Goal: Task Accomplishment & Management: Use online tool/utility

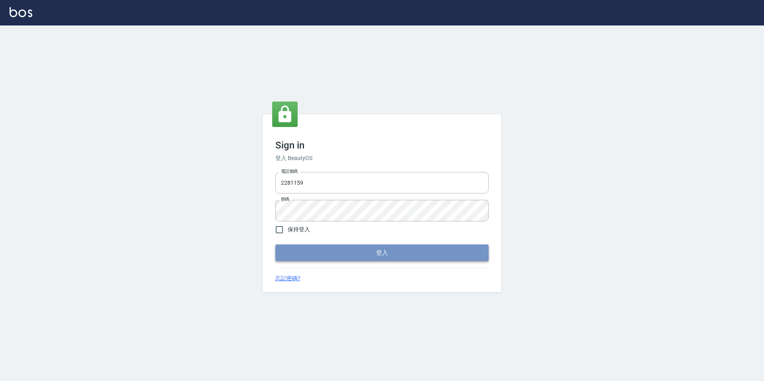
click at [322, 251] on button "登入" at bounding box center [381, 252] width 213 height 17
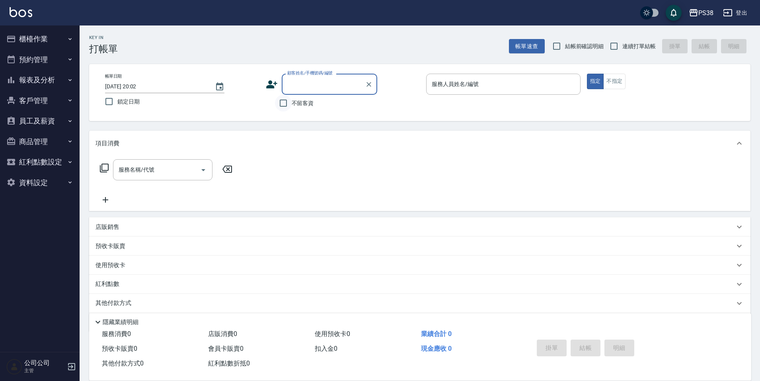
click at [279, 103] on input "不留客資" at bounding box center [283, 103] width 17 height 17
checkbox input "true"
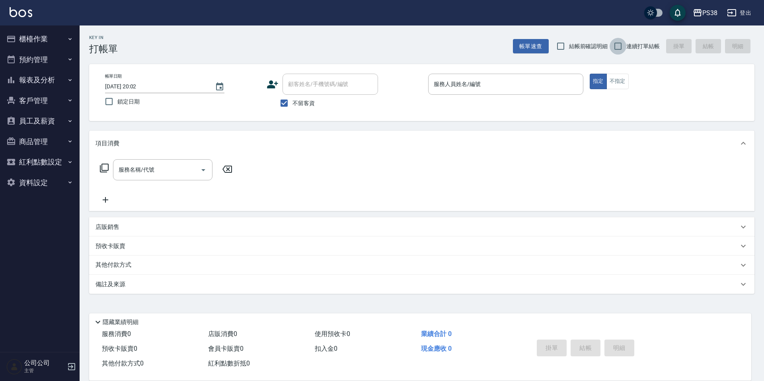
click at [618, 47] on input "連續打單結帳" at bounding box center [618, 46] width 17 height 17
checkbox input "true"
click at [491, 83] on input "服務人員姓名/編號" at bounding box center [506, 84] width 148 height 14
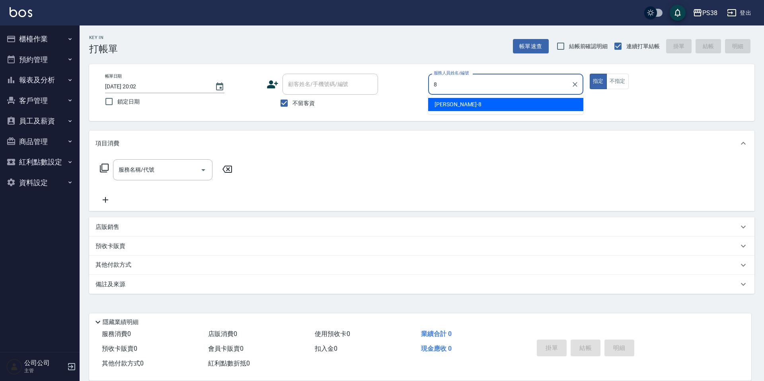
type input "mika-8"
type button "true"
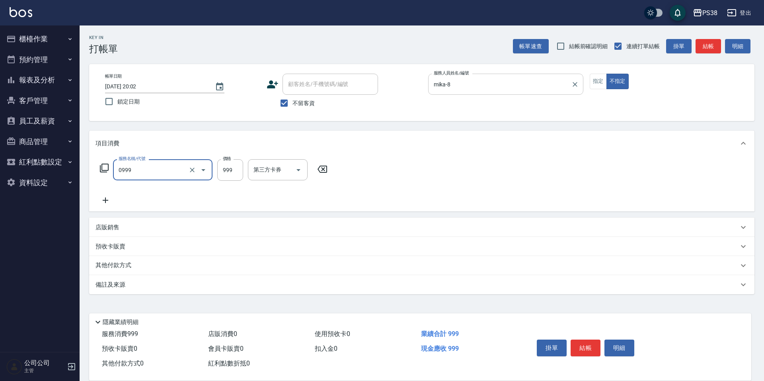
type input "spa999(0999)"
type input "1000"
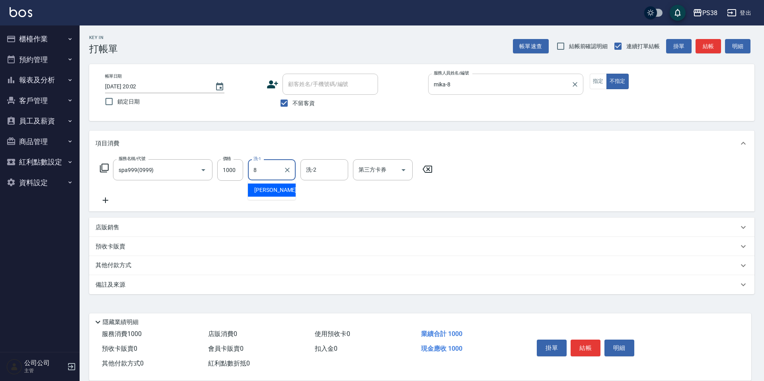
type input "mika-8"
type input "[PERSON_NAME]-6"
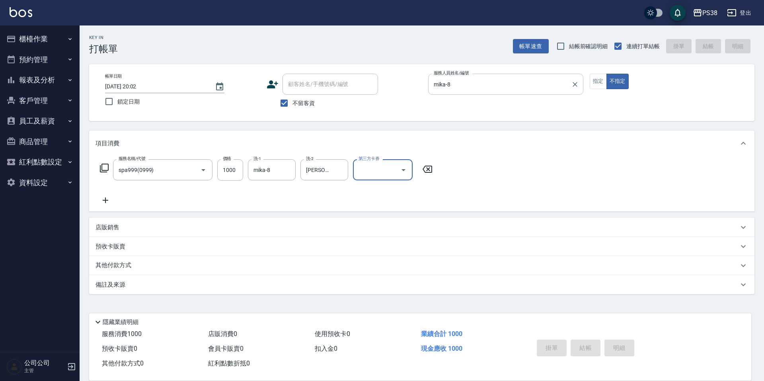
type input "[DATE] 20:03"
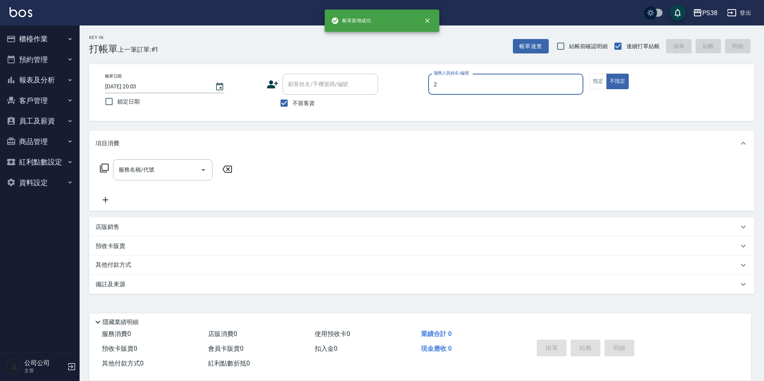
type input "A-Ki-2"
type button "false"
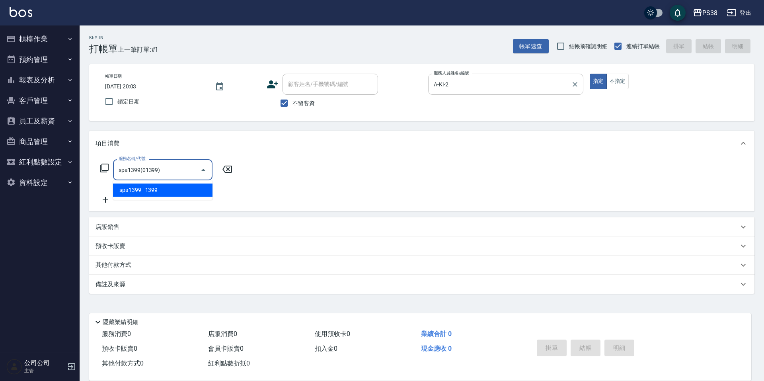
type input "spa1399(01399)"
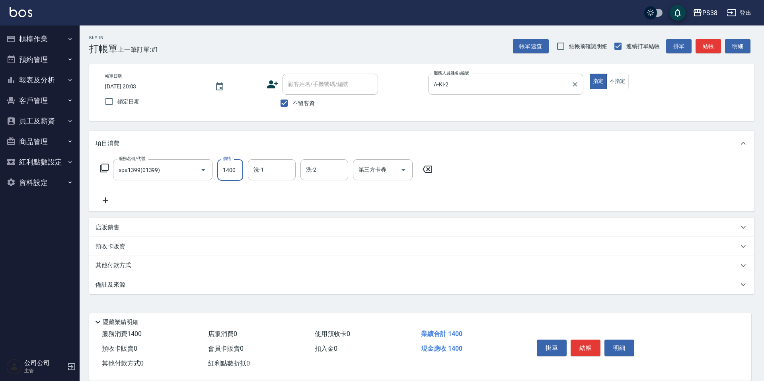
type input "1400"
type input "A-Ki-2"
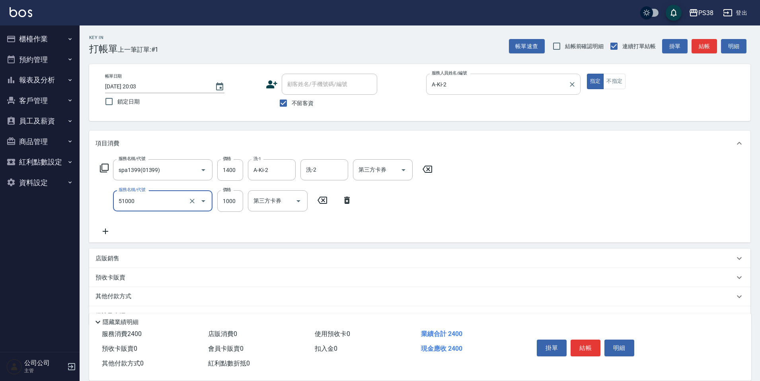
type input "染髮600以上(任意金額)(51000)"
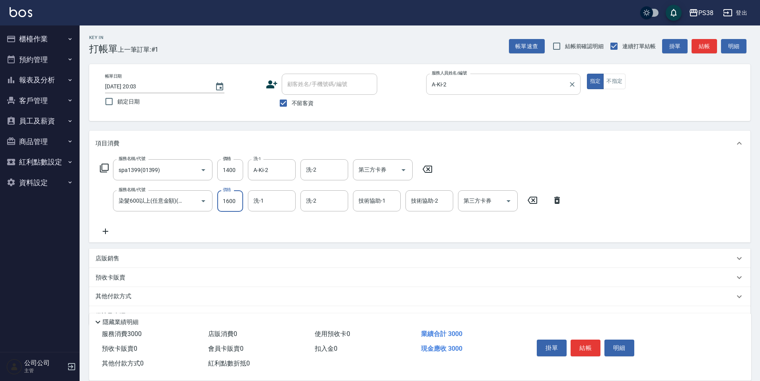
type input "1600"
type input "A-Ki-2"
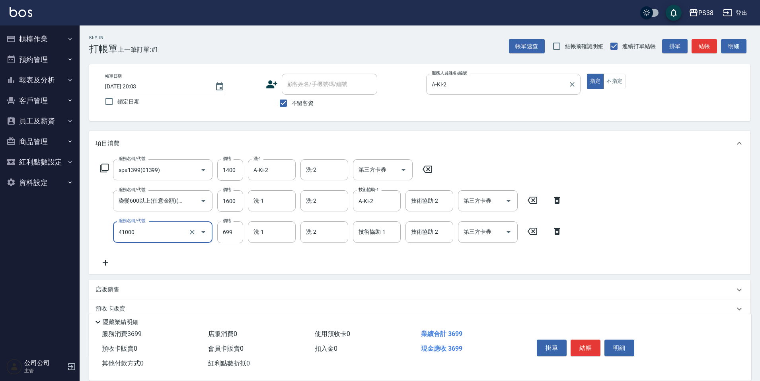
type input "燙髮699-2500(任意金額)(41000)"
type input "2000"
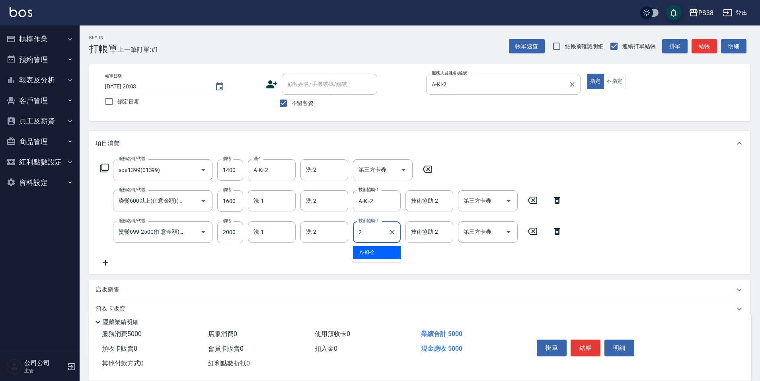
type input "A-Ki-2"
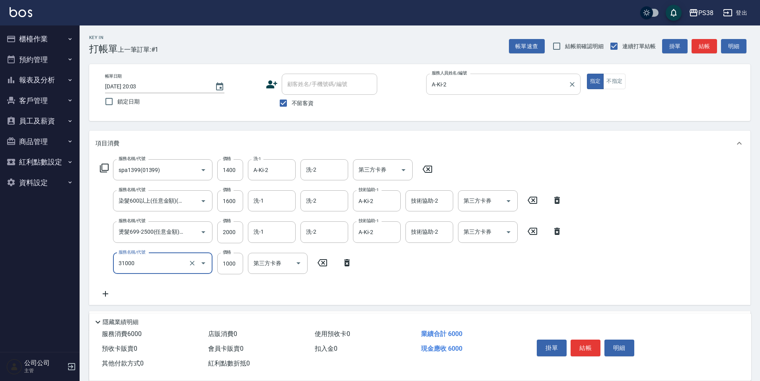
type input "酵素護髮(31000)"
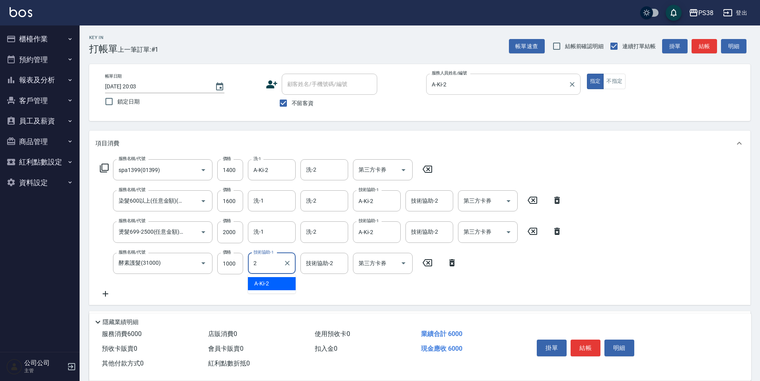
type input "A-Ki-2"
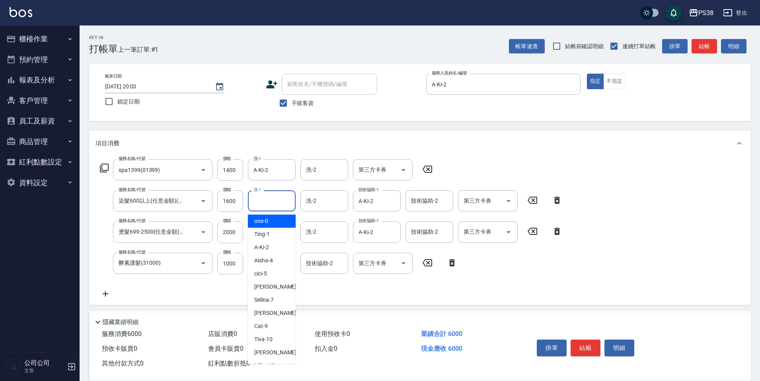
click at [274, 200] on input "洗-1" at bounding box center [272, 201] width 41 height 14
type input "A-Ki-2"
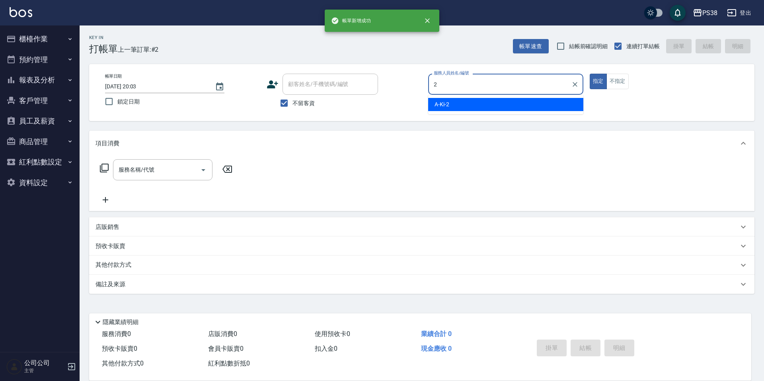
type input "A-Ki-2"
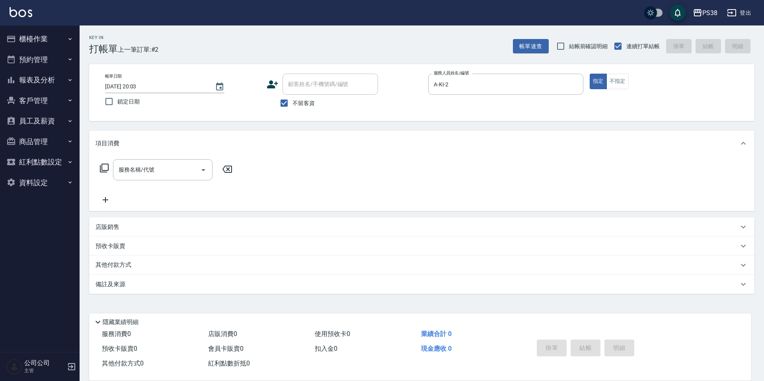
click at [111, 227] on p "店販銷售" at bounding box center [108, 227] width 24 height 8
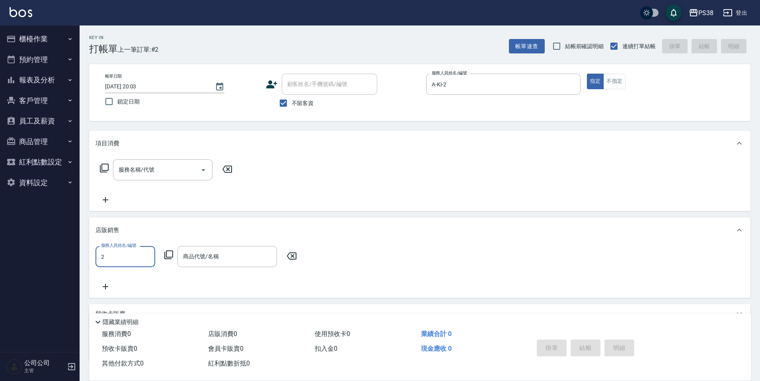
type input "A-Ki-2"
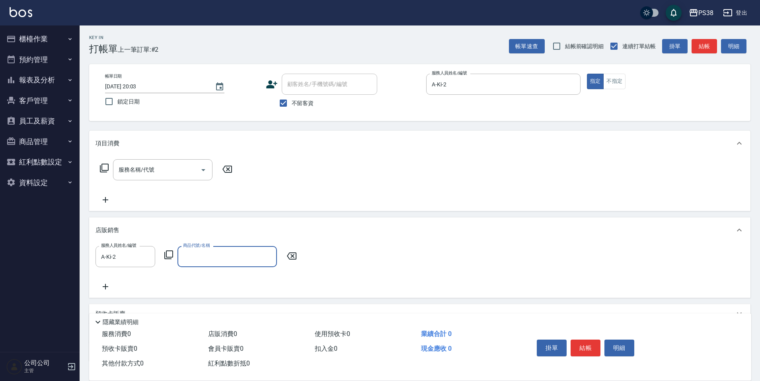
click at [204, 265] on div "商品代號/名稱" at bounding box center [226, 256] width 99 height 21
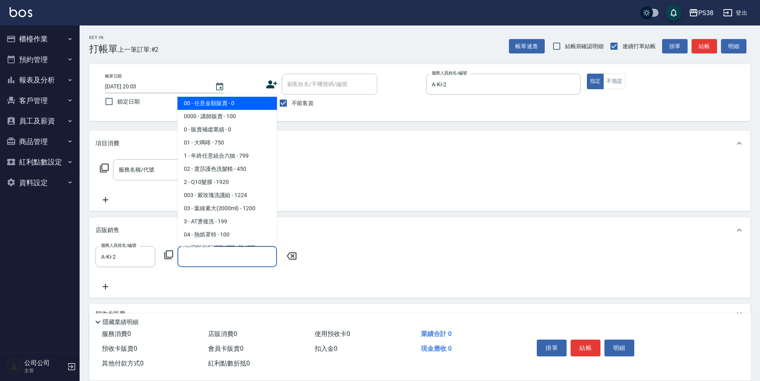
click at [215, 104] on span "00 - 任意金額販賣 - 0" at bounding box center [226, 103] width 99 height 13
type input "任意金額販賣"
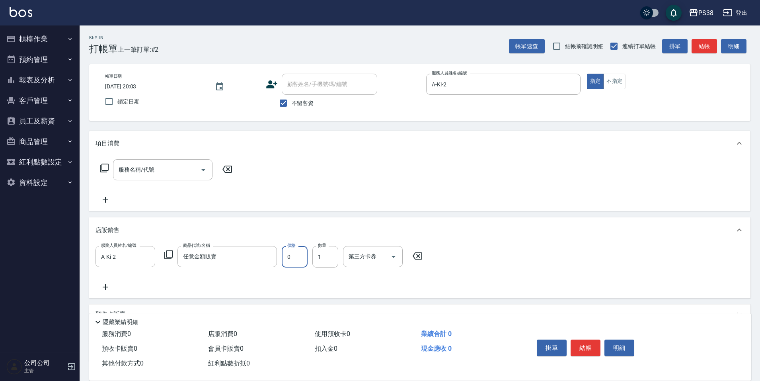
click at [285, 261] on input "0" at bounding box center [295, 256] width 26 height 21
type input "1100"
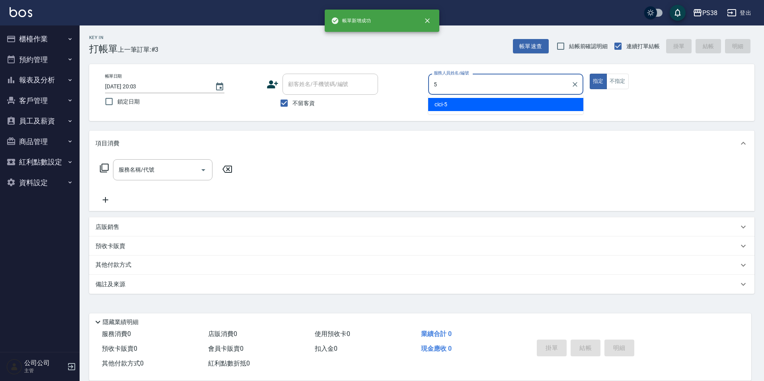
type input "cici-5"
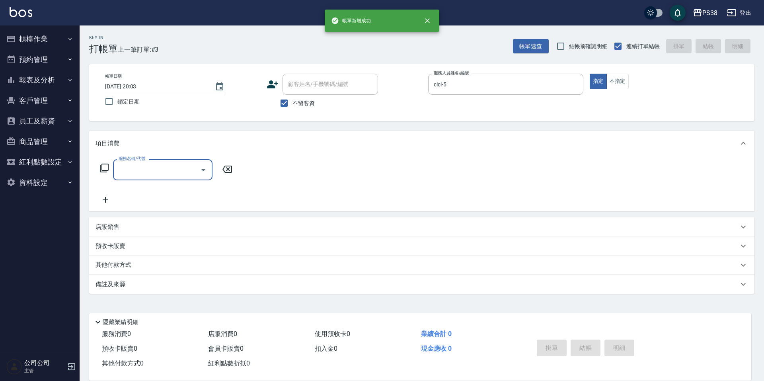
type input "4"
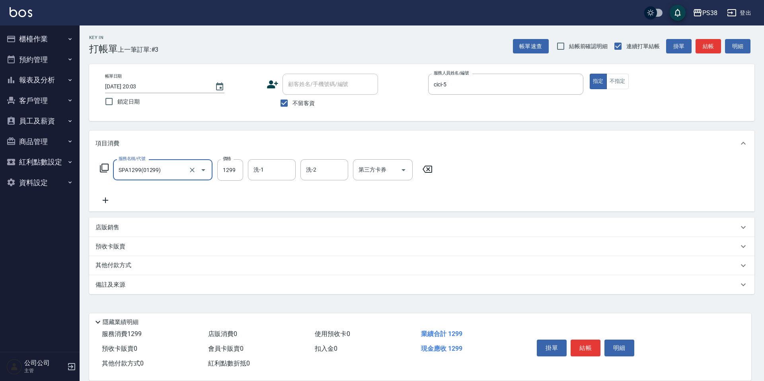
type input "SPA1299(01299)"
type input "1499"
type input "Nini-24"
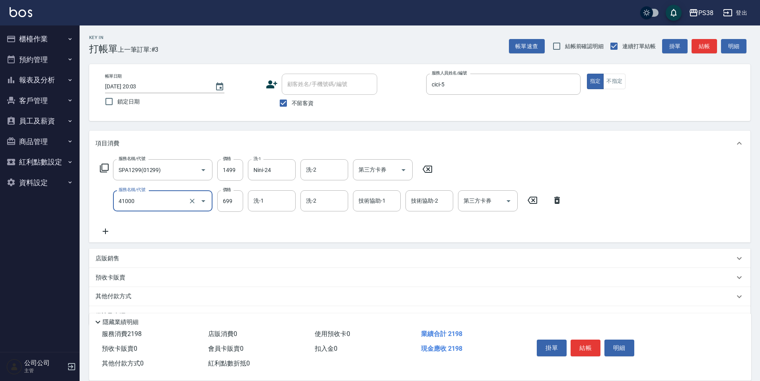
type input "燙髮699-2500(任意金額)(41000)"
type input "1199"
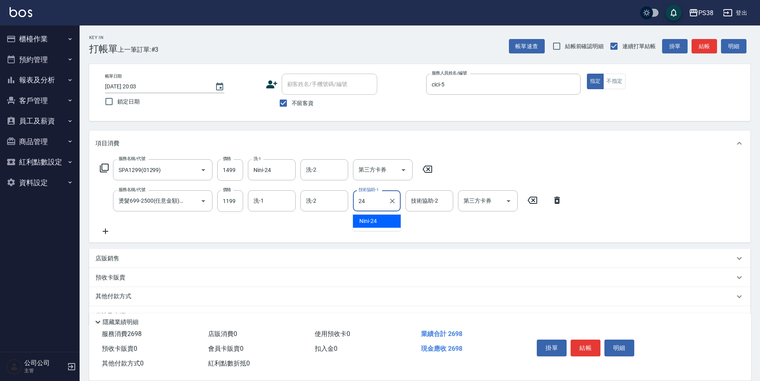
type input "Nini-24"
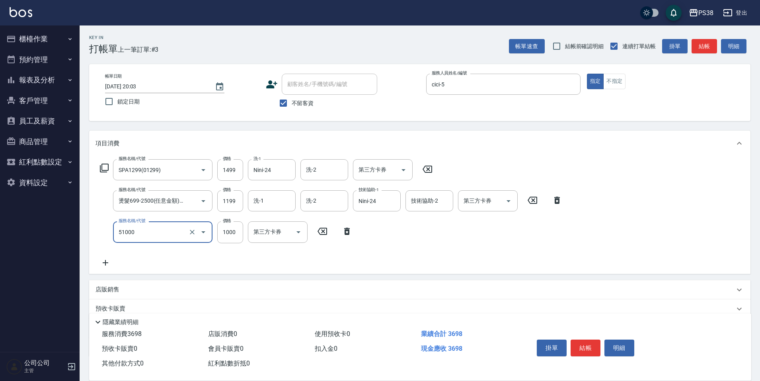
type input "染髮600以上(任意金額)(51000)"
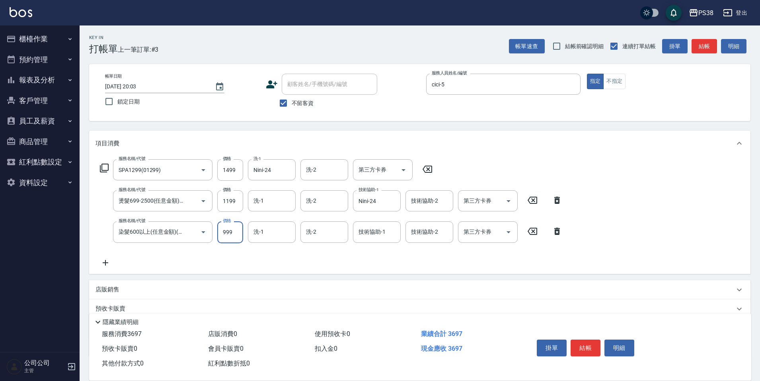
type input "999"
type input "Nini-24"
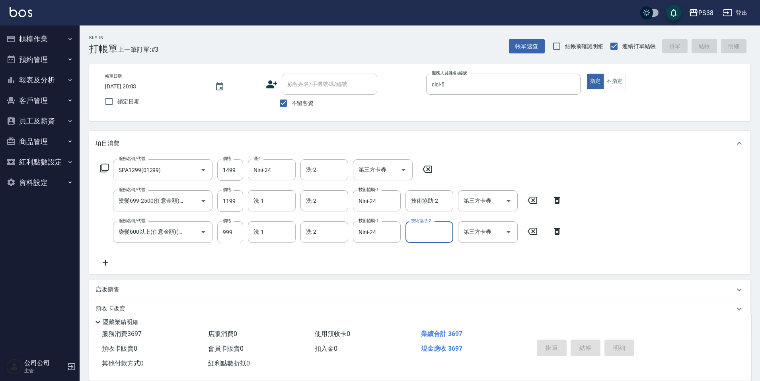
type input "[DATE] 20:04"
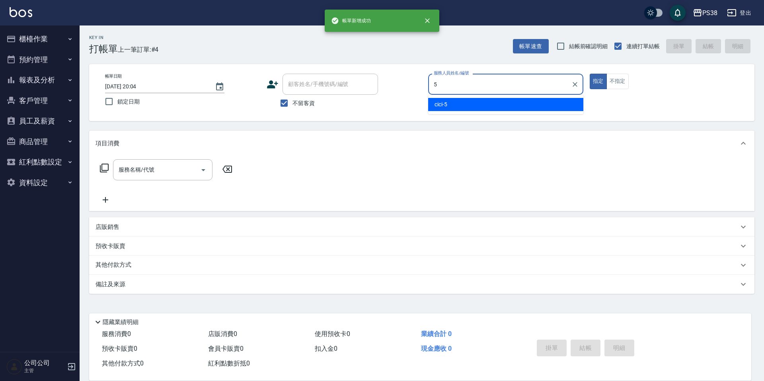
type input "cici-5"
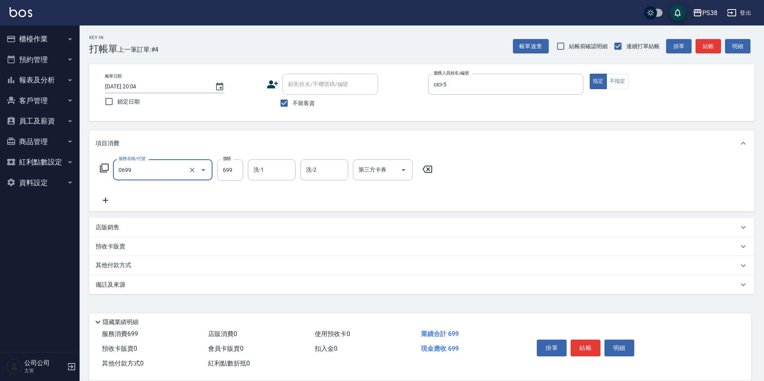
type input "spa699(0699)"
type input "Nini-24"
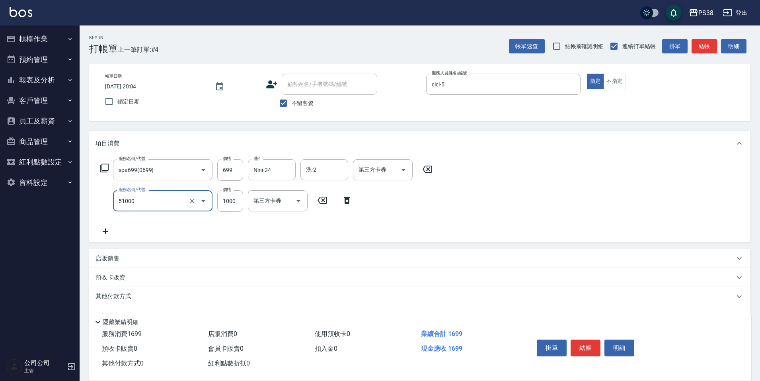
type input "染髮600以上(任意金額)(51000)"
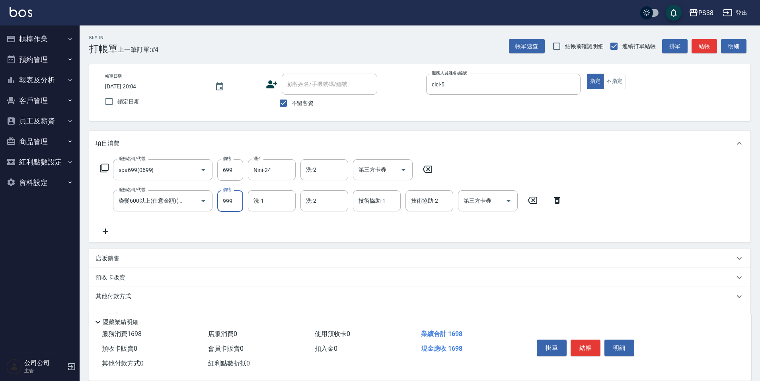
type input "999"
type input "Nini-24"
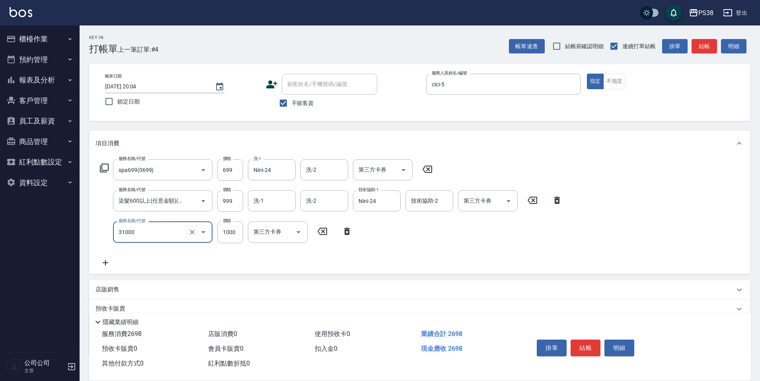
type input "酵素護髮(31000)"
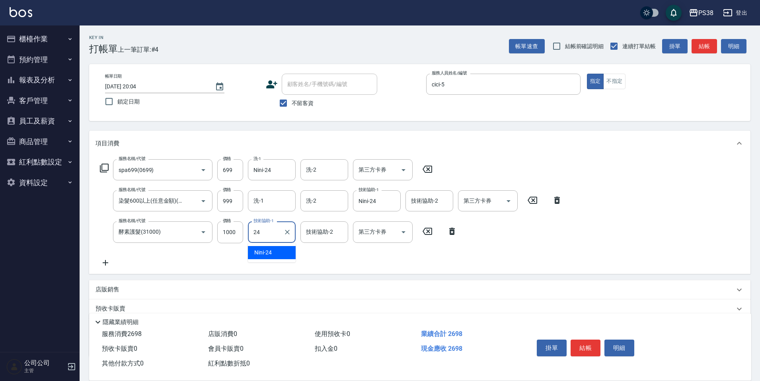
type input "Nini-24"
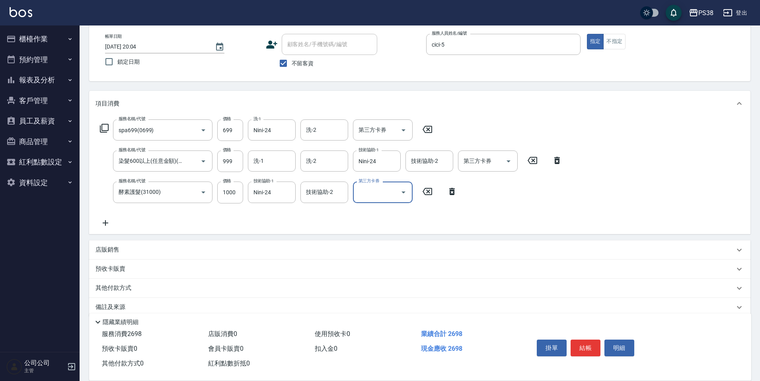
click at [100, 244] on div "店販銷售" at bounding box center [419, 249] width 661 height 19
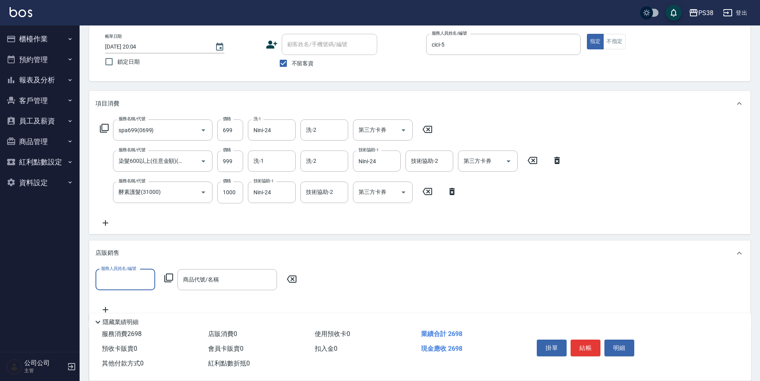
scroll to position [0, 0]
type input "cici-5"
click at [208, 287] on div "商品代號/名稱" at bounding box center [226, 279] width 99 height 21
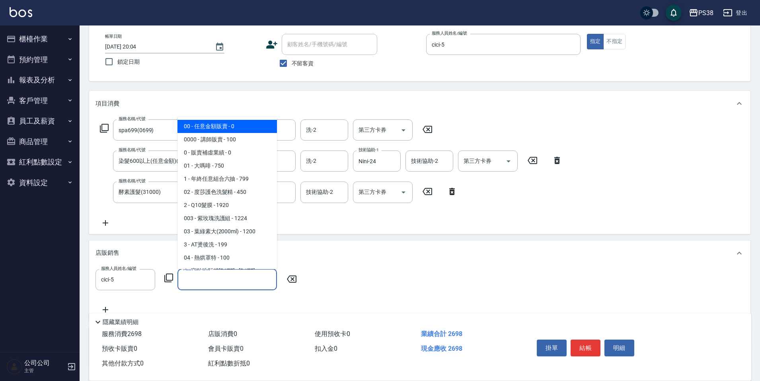
click at [218, 122] on span "00 - 任意金額販賣 - 0" at bounding box center [226, 126] width 99 height 13
type input "任意金額販賣"
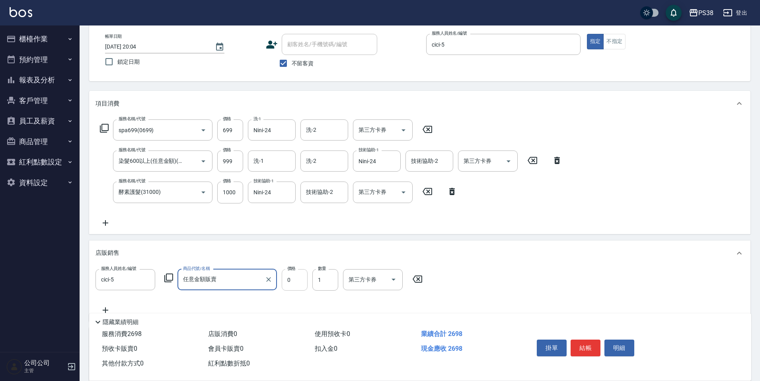
click at [294, 276] on input "0" at bounding box center [295, 279] width 26 height 21
type input "400"
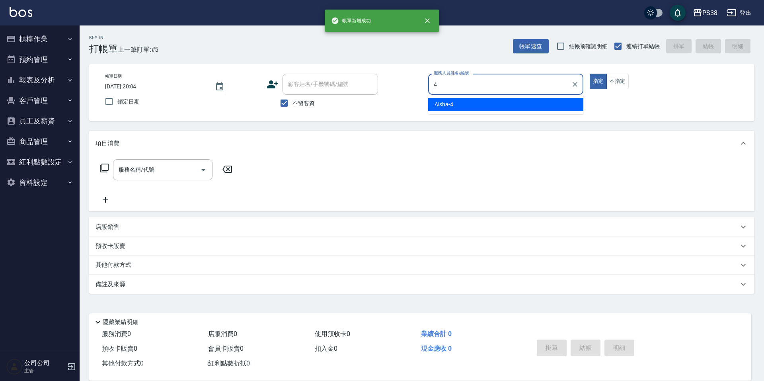
type input "Aisha-4"
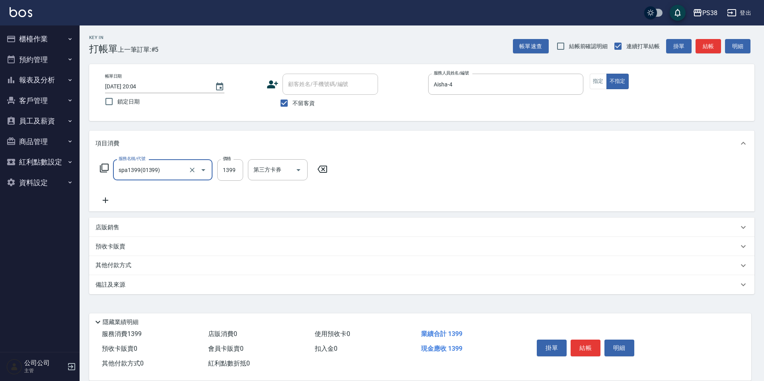
type input "spa1399(01399)"
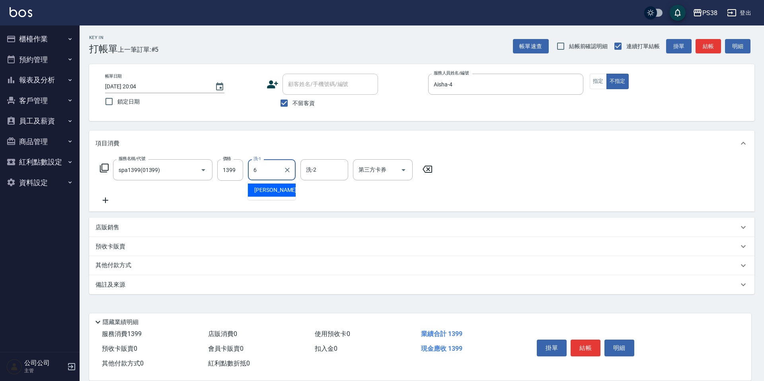
type input "[PERSON_NAME]-6"
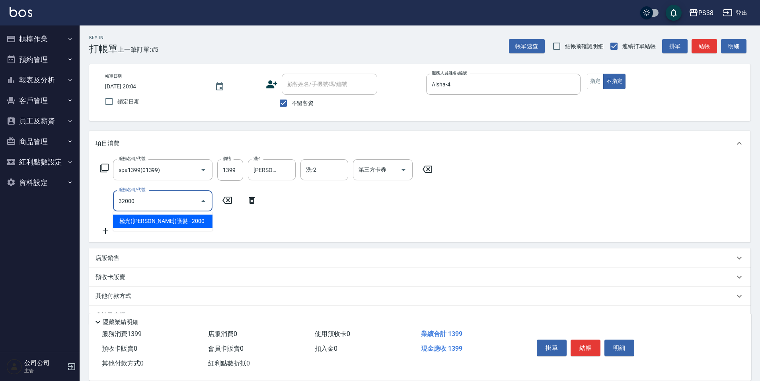
type input "極光([PERSON_NAME])護髮(32000)"
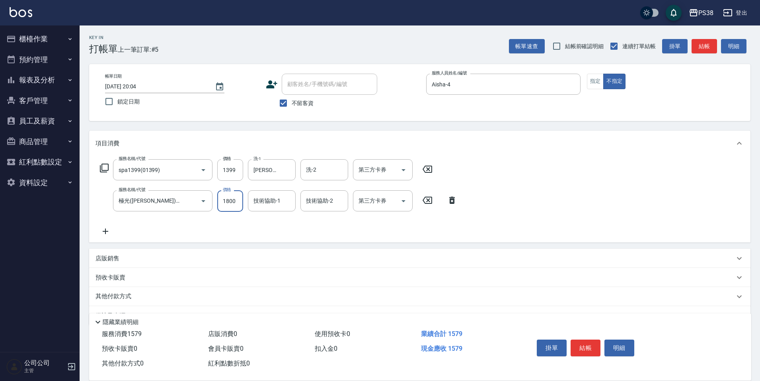
type input "1800"
type input "[PERSON_NAME]-6"
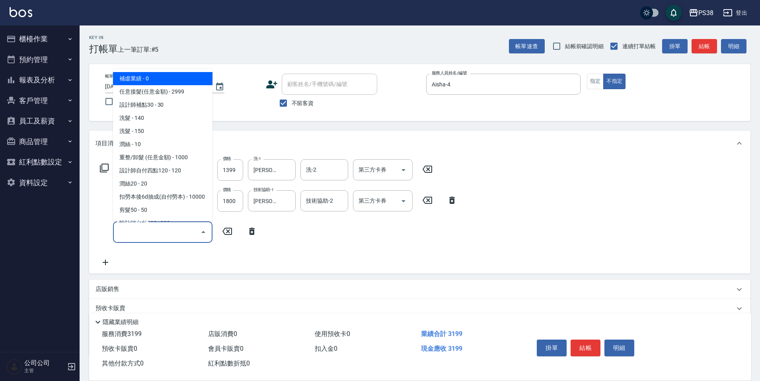
click at [146, 228] on input "服務名稱/代號" at bounding box center [157, 232] width 80 height 14
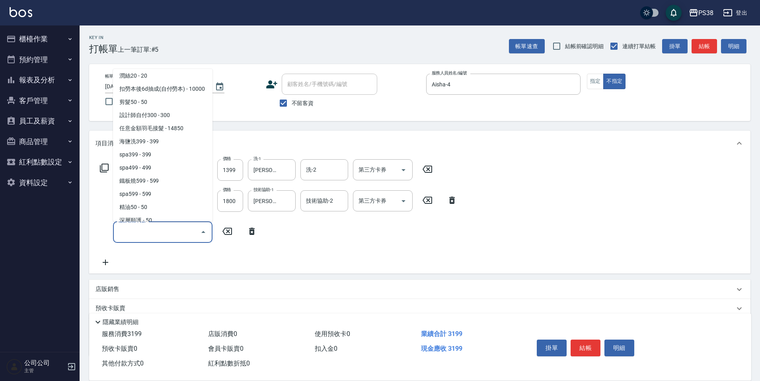
scroll to position [119, 0]
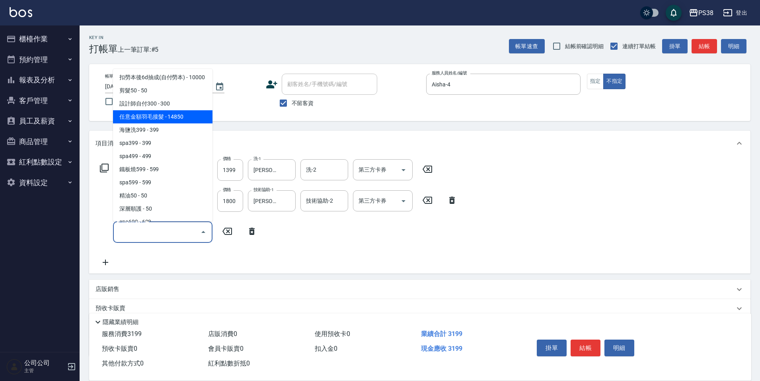
click at [190, 119] on span "任意金額羽毛接髮 - 14850" at bounding box center [162, 116] width 99 height 13
type input "任意金額羽毛接髮(333)"
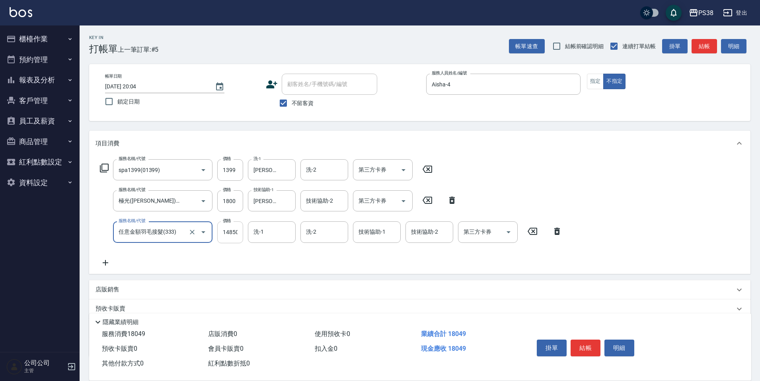
click at [232, 234] on input "14850" at bounding box center [230, 231] width 26 height 21
type input "17999"
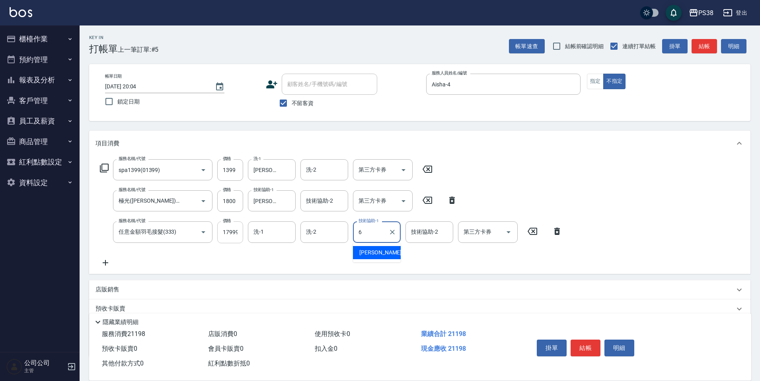
type input "[PERSON_NAME]-6"
click at [103, 292] on p "店販銷售" at bounding box center [108, 289] width 24 height 8
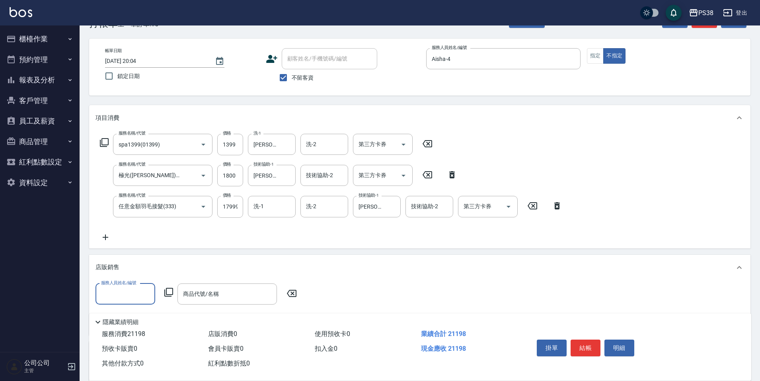
scroll to position [40, 0]
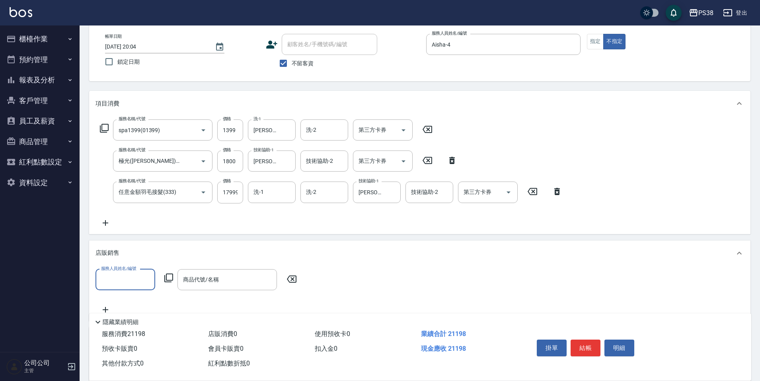
click at [135, 275] on input "服務人員姓名/編號" at bounding box center [125, 280] width 53 height 14
type input "Aisha-4"
click at [194, 279] on input "商品代號/名稱" at bounding box center [227, 280] width 92 height 14
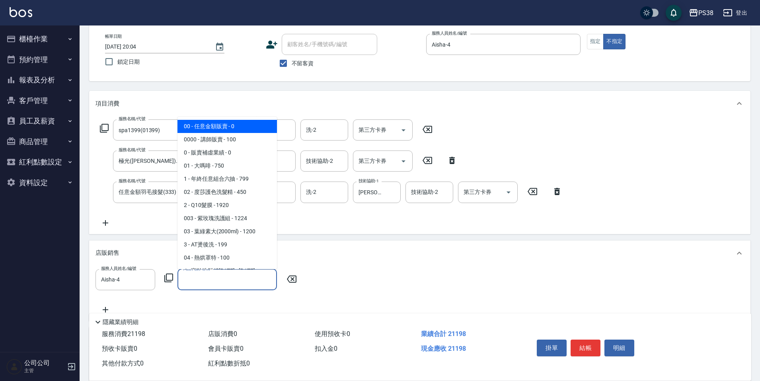
click at [234, 130] on span "00 - 任意金額販賣 - 0" at bounding box center [226, 126] width 99 height 13
type input "任意金額販賣"
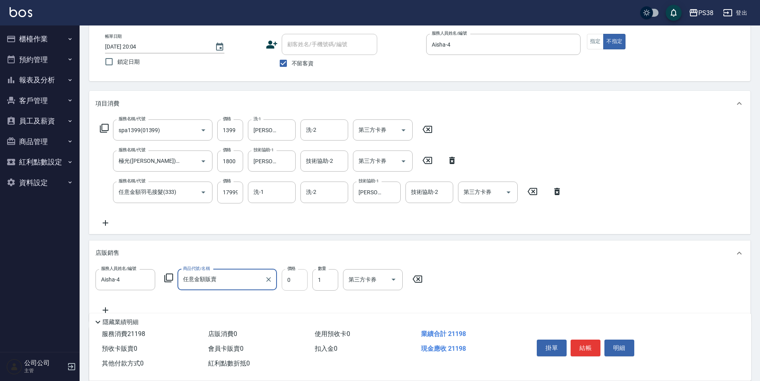
click at [300, 281] on input "0" at bounding box center [295, 279] width 26 height 21
type input "500"
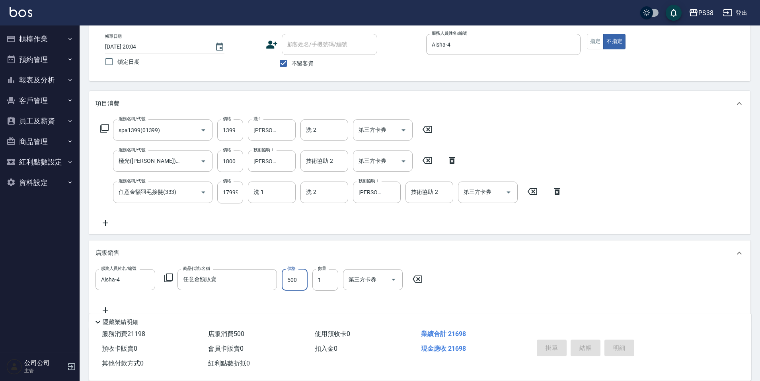
type input "[DATE] 20:06"
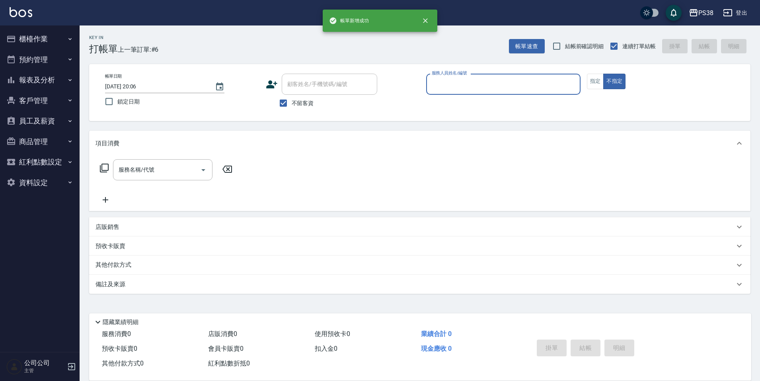
scroll to position [0, 0]
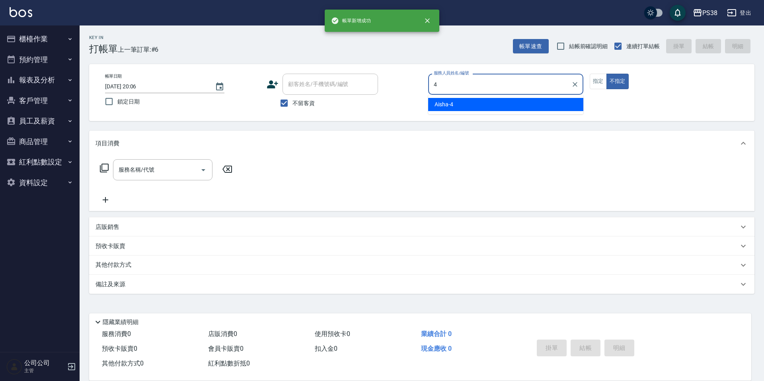
type input "Aisha-4"
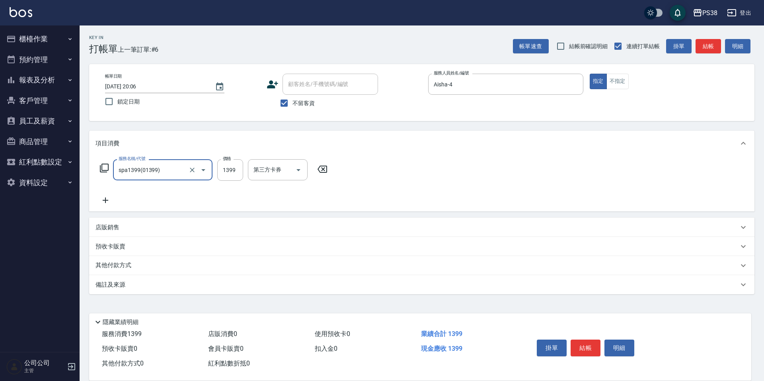
type input "spa1399(01399)"
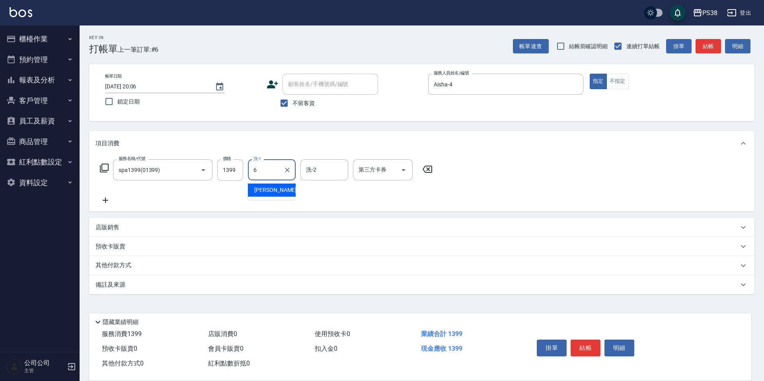
type input "[PERSON_NAME]-6"
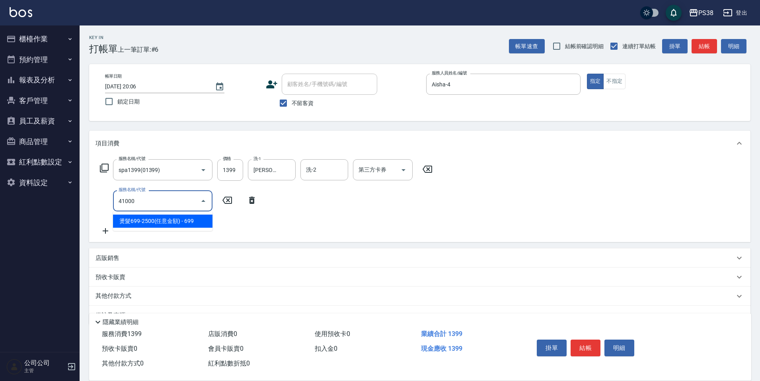
type input "燙髮699-2500(任意金額)(41000)"
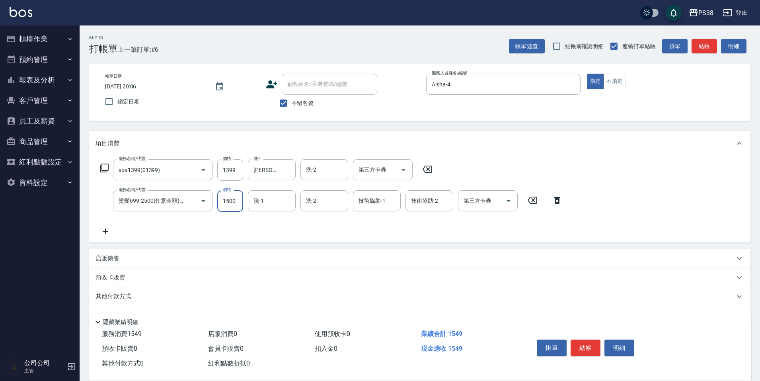
type input "1500"
type input "[PERSON_NAME]-6"
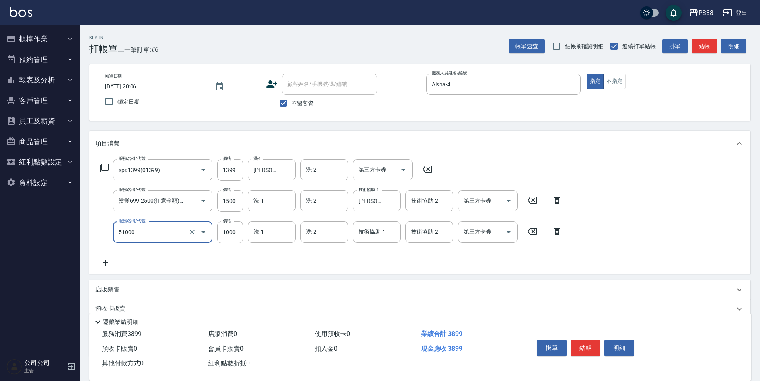
type input "染髮600以上(任意金額)(51000)"
type input "1099"
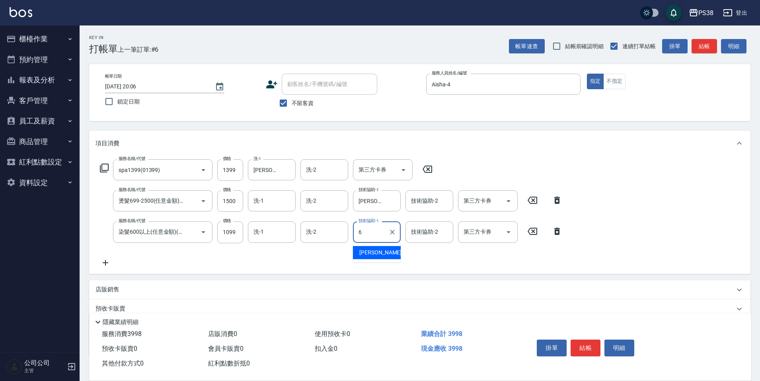
type input "[PERSON_NAME]-6"
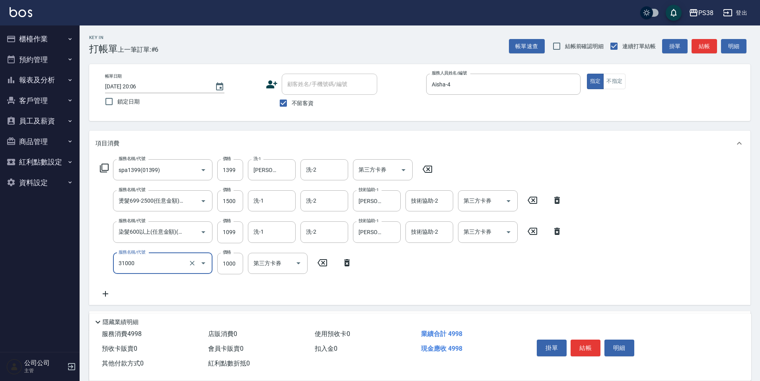
type input "酵素護髮(31000)"
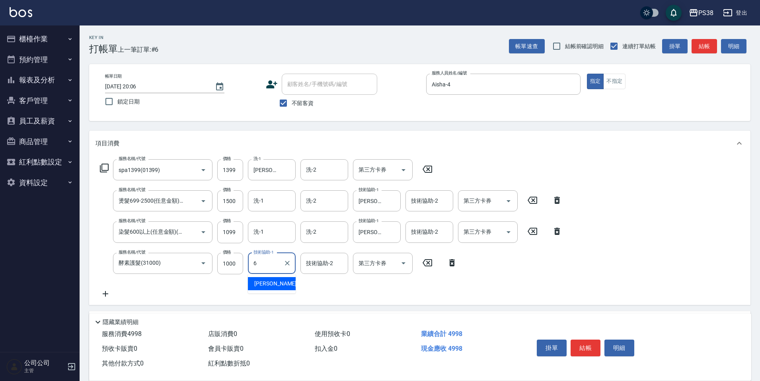
type input "[PERSON_NAME]-6"
click at [271, 197] on input "洗-1" at bounding box center [272, 201] width 41 height 14
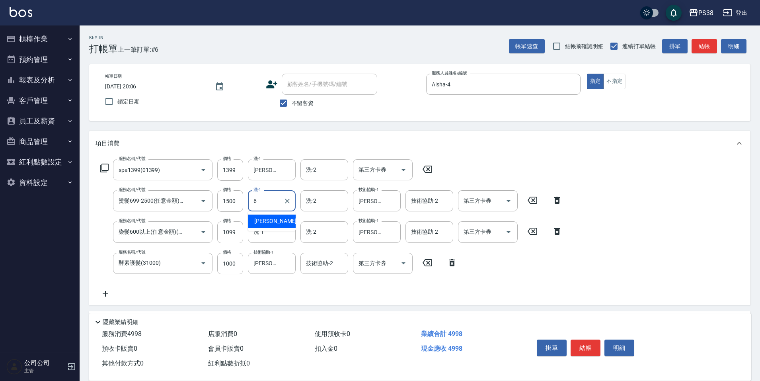
type input "[PERSON_NAME]-6"
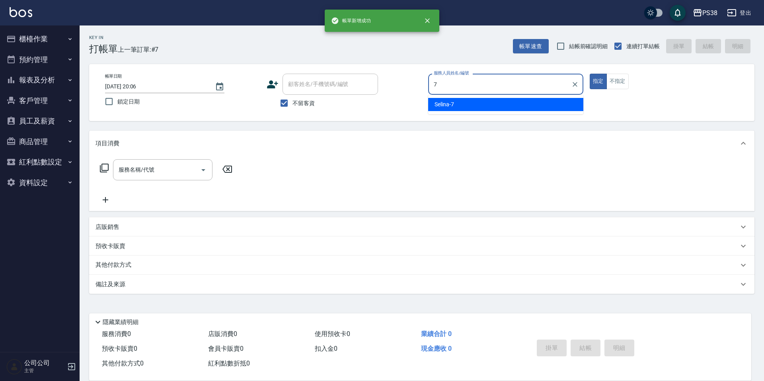
type input "Selina-7"
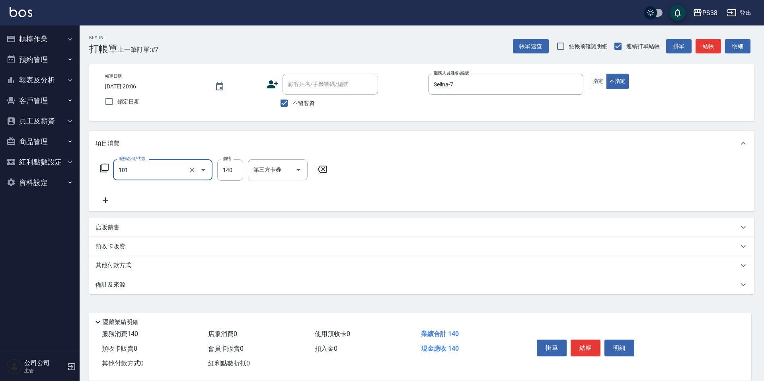
type input "洗髮(101)"
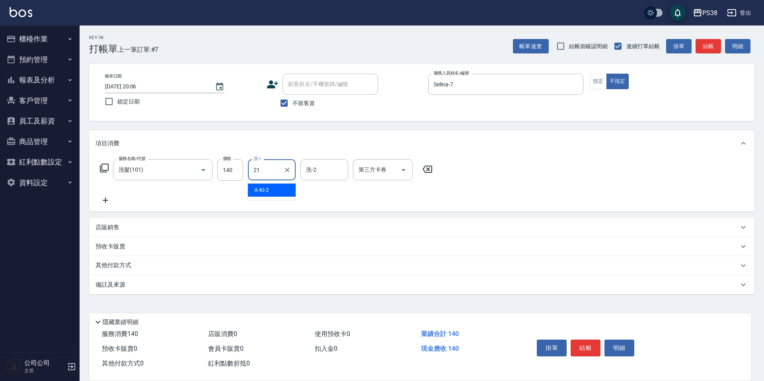
type input "泰迪-21"
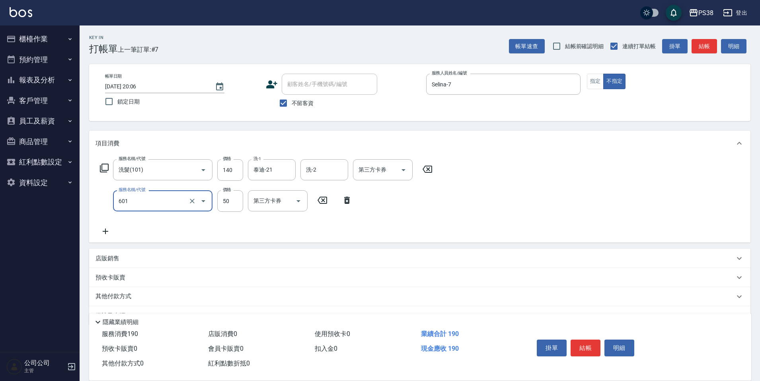
type input "精油50(601)"
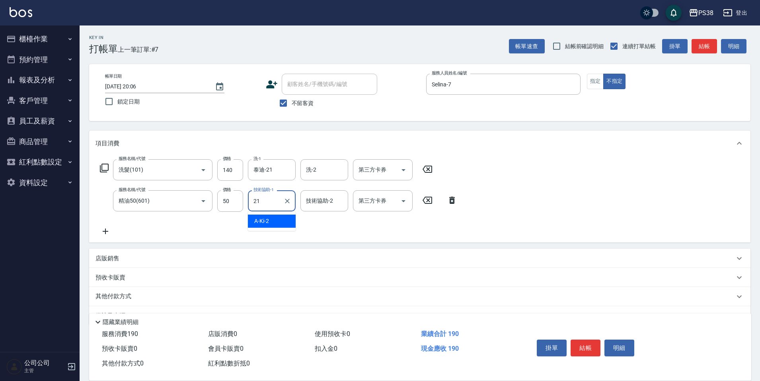
type input "泰迪-21"
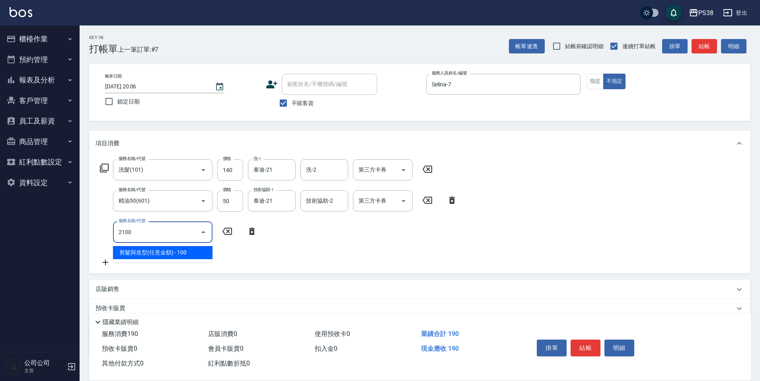
type input "剪髮與造型(任意金額)(2100)"
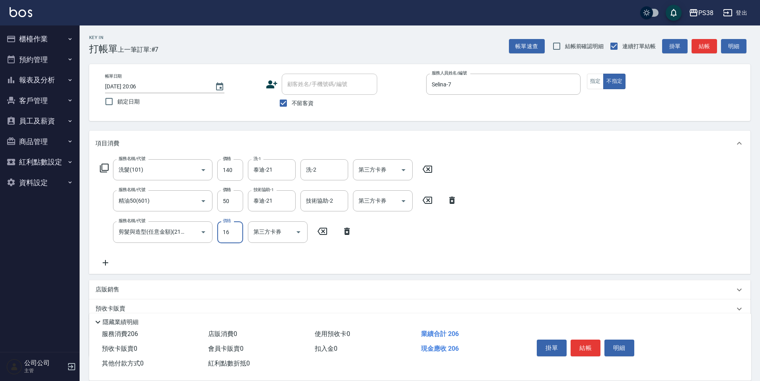
type input "160"
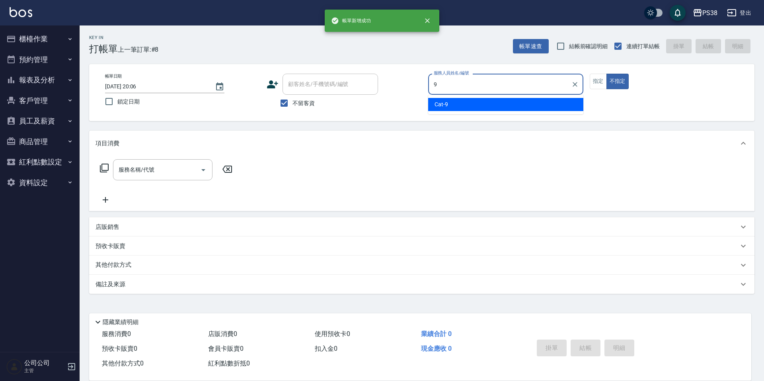
type input "Cat-9"
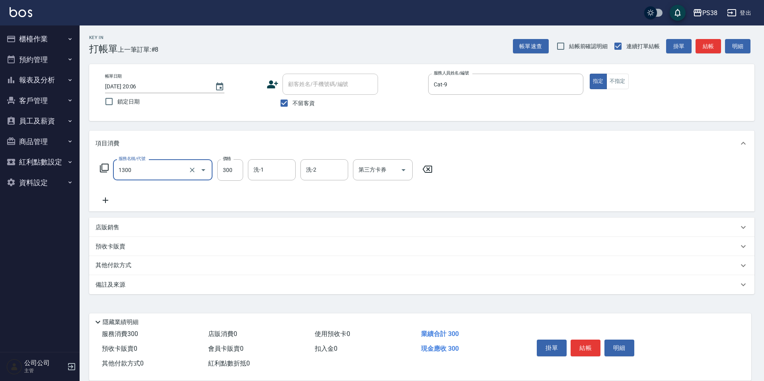
type input "精油洗潤300(1300)"
type input "泰迪-21"
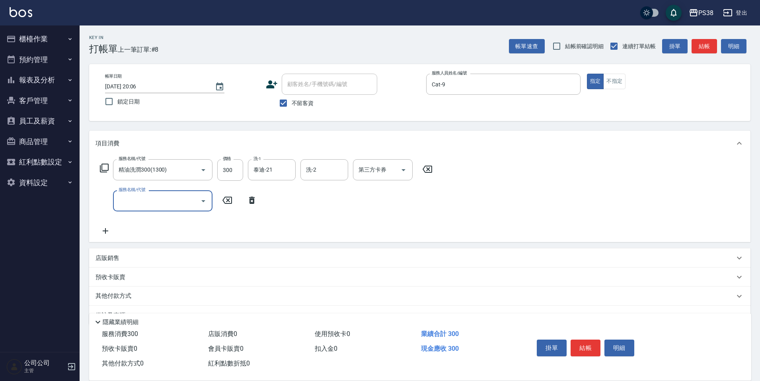
click at [187, 201] on input "服務名稱/代號" at bounding box center [157, 201] width 80 height 14
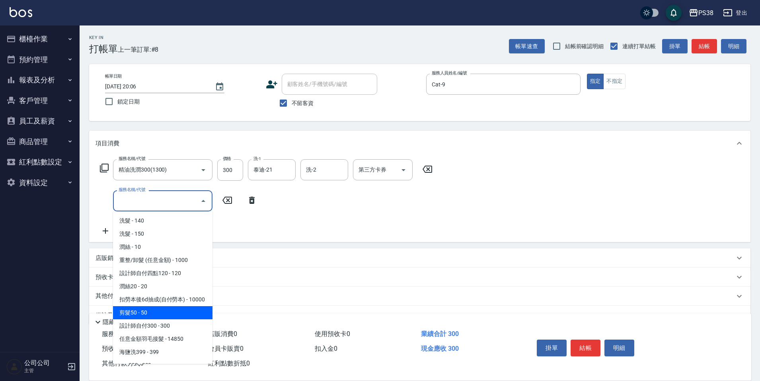
scroll to position [80, 0]
click at [182, 314] on span "海鹽洗399 - 399" at bounding box center [162, 312] width 99 height 13
type input "海鹽洗399(00399)"
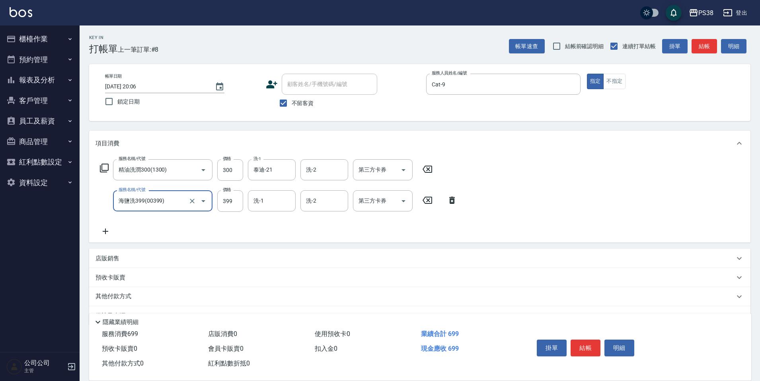
click at [186, 203] on input "海鹽洗399(00399)" at bounding box center [152, 201] width 70 height 14
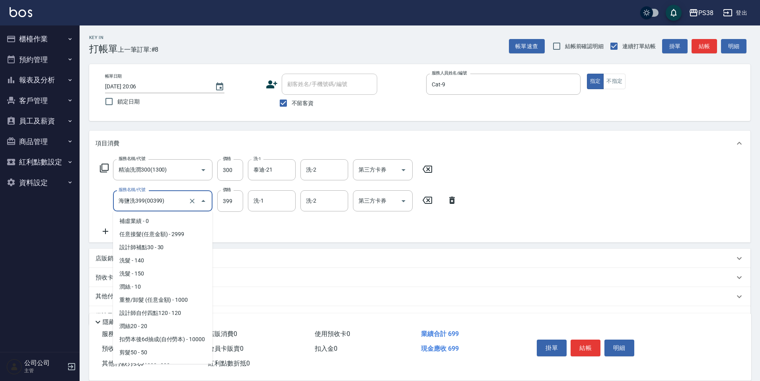
scroll to position [43, 0]
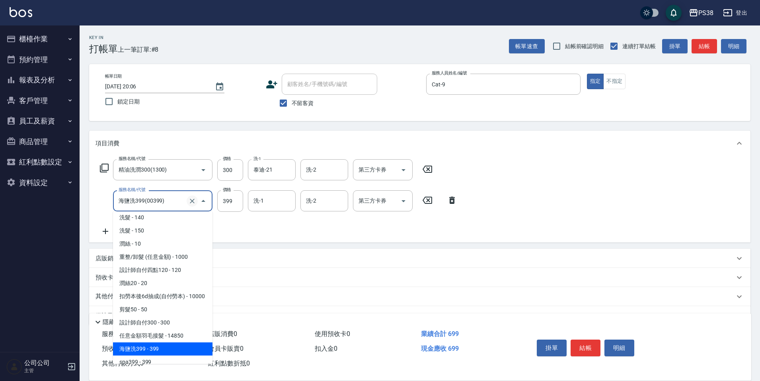
click at [195, 203] on icon "Clear" at bounding box center [192, 201] width 8 height 8
click at [205, 203] on icon "Close" at bounding box center [204, 201] width 10 height 10
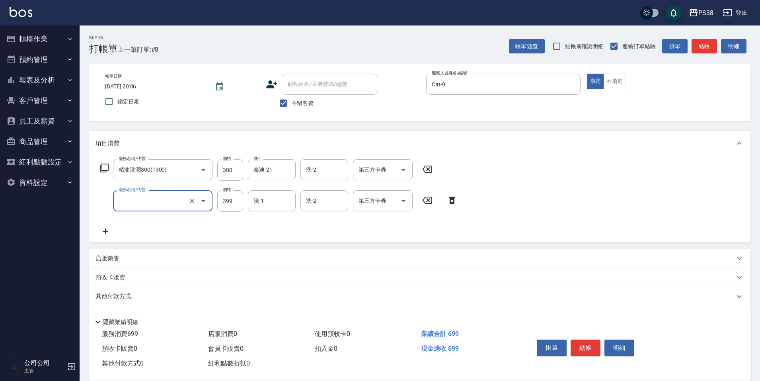
click at [204, 203] on icon "Open" at bounding box center [204, 201] width 10 height 10
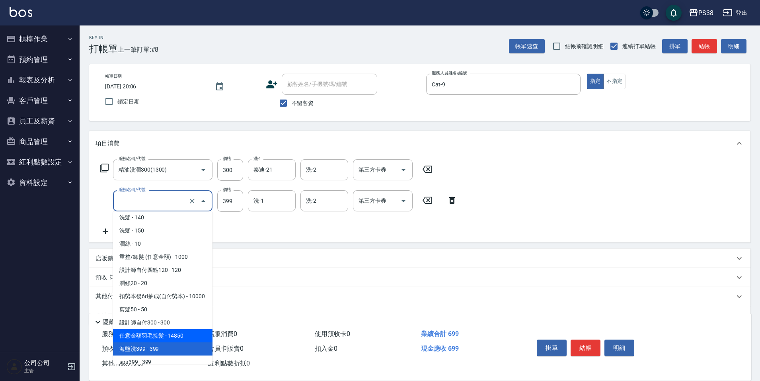
click at [183, 341] on span "任意金額羽毛接髮 - 14850" at bounding box center [162, 335] width 99 height 13
type input "任意金額羽毛接髮(333)"
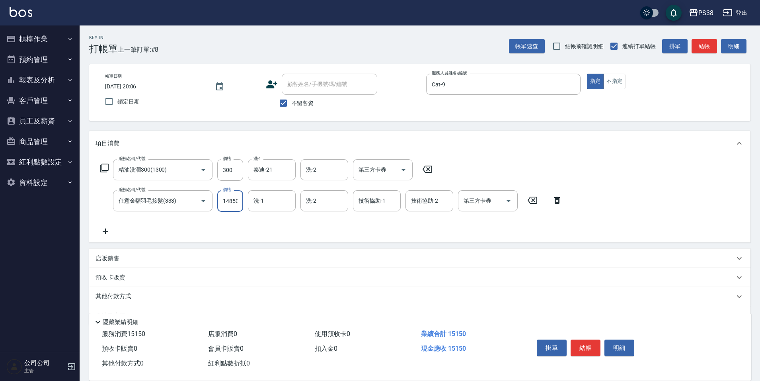
click at [223, 205] on input "14850" at bounding box center [230, 200] width 26 height 21
type input "18999"
type input "泰迪-21"
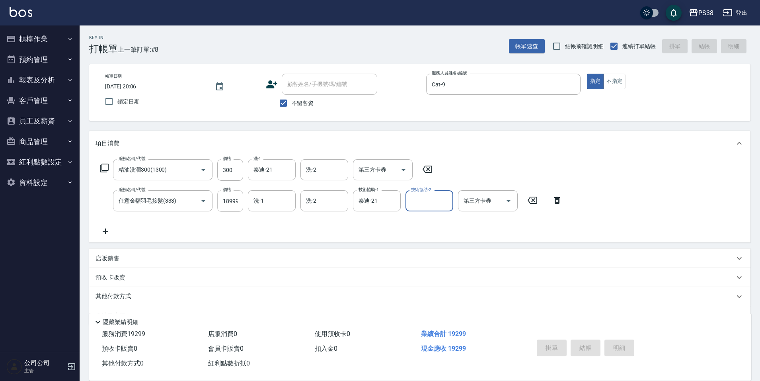
type input "[DATE] 20:07"
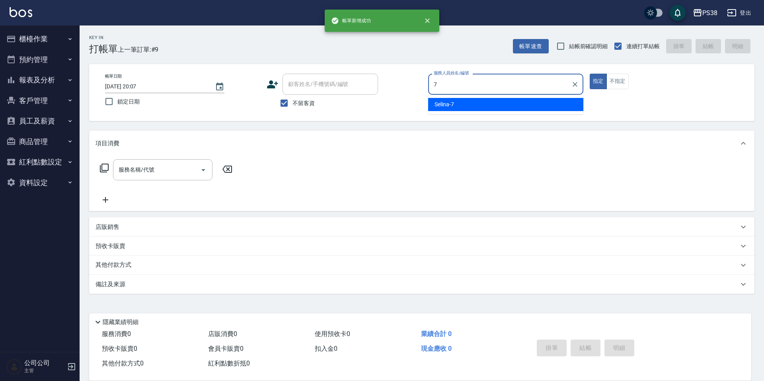
type input "Selina-7"
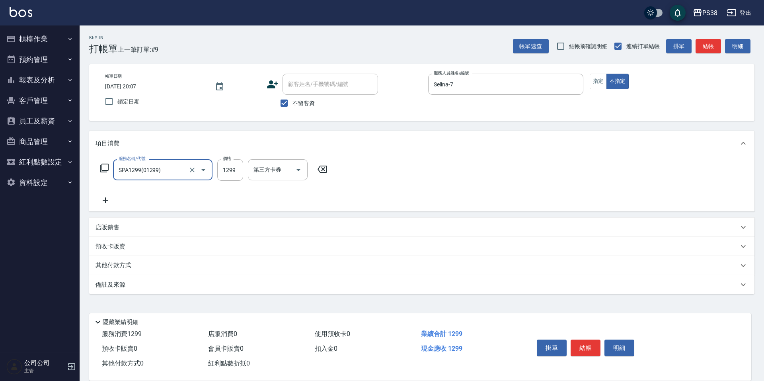
type input "SPA1299(01299)"
type input "1499"
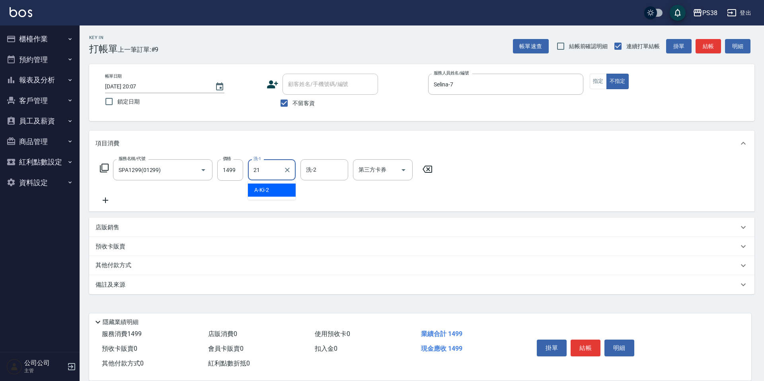
type input "泰迪-21"
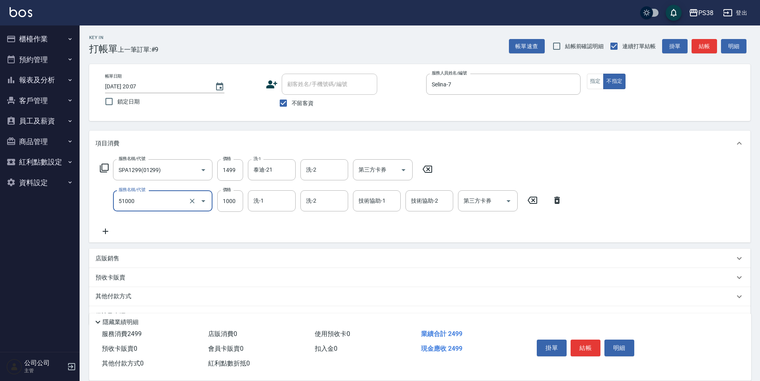
type input "染髮600以上(任意金額)(51000)"
type input "1400"
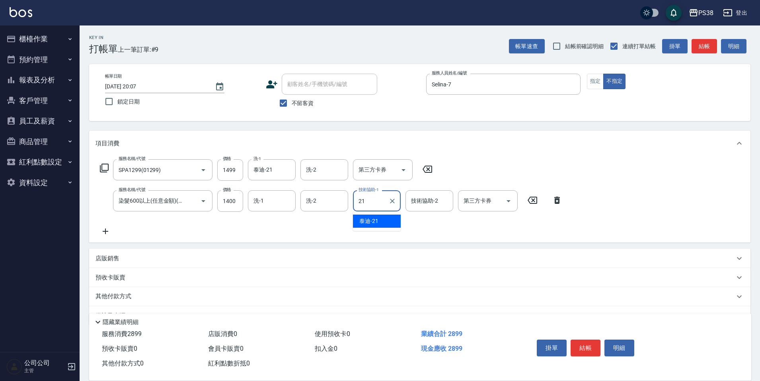
type input "泰迪-21"
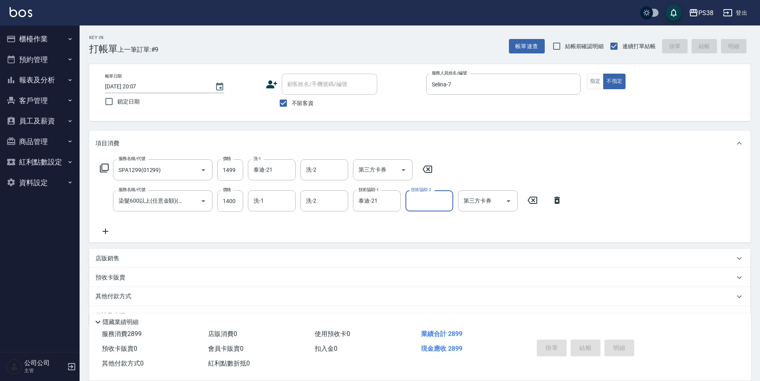
type input "[DATE] 20:08"
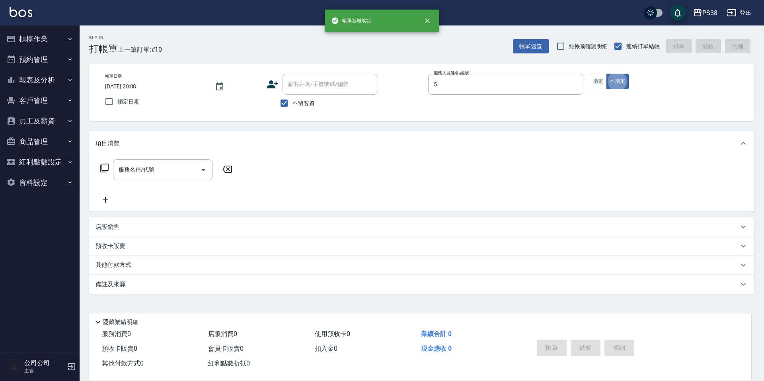
type input "cici-5"
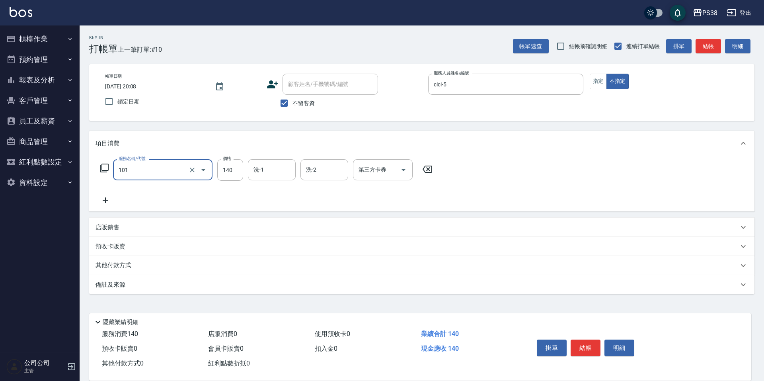
type input "洗髮(101)"
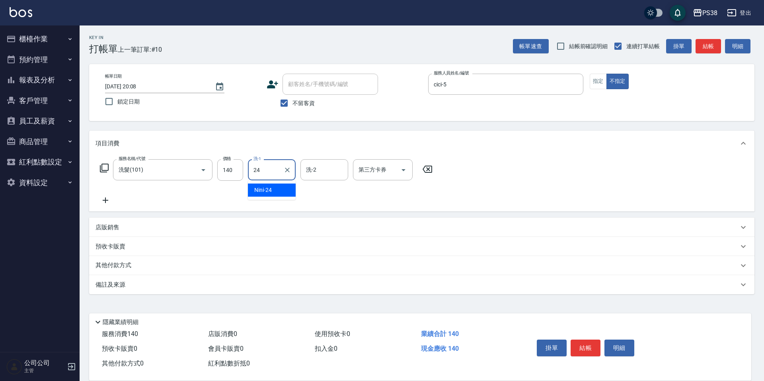
type input "Nini-24"
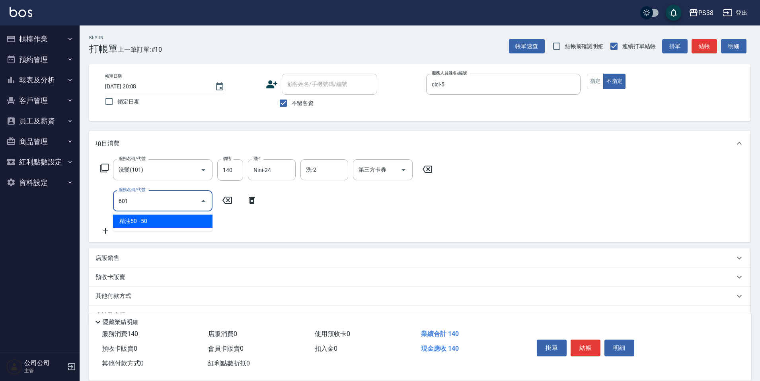
type input "精油50(601)"
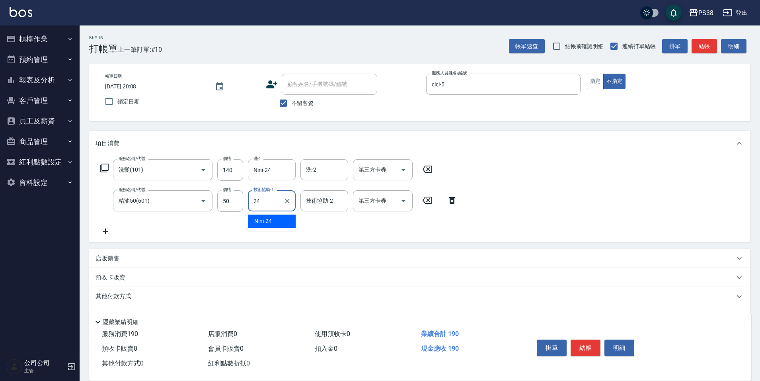
type input "Nini-24"
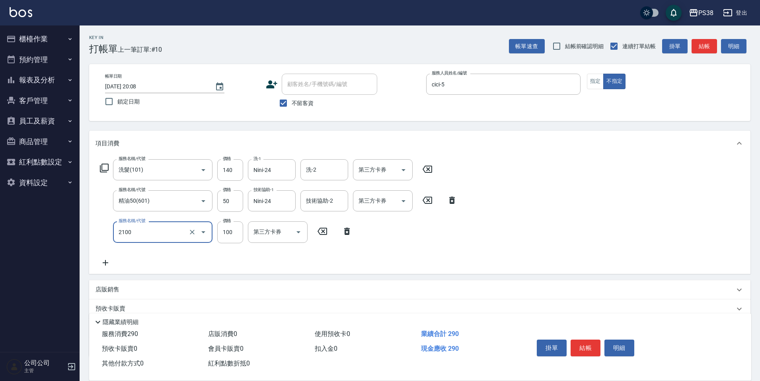
type input "剪髮與造型(任意金額)(2100)"
type input "160"
click at [348, 261] on div "服務名稱/代號 洗髮(101) 服務名稱/代號 價格 140 價格 洗-1 Nini-24 洗-1 洗-2 洗-2 第三方卡券 第三方卡券 服務名稱/代號 精…" at bounding box center [279, 213] width 367 height 108
click at [407, 170] on icon "Open" at bounding box center [404, 170] width 10 height 10
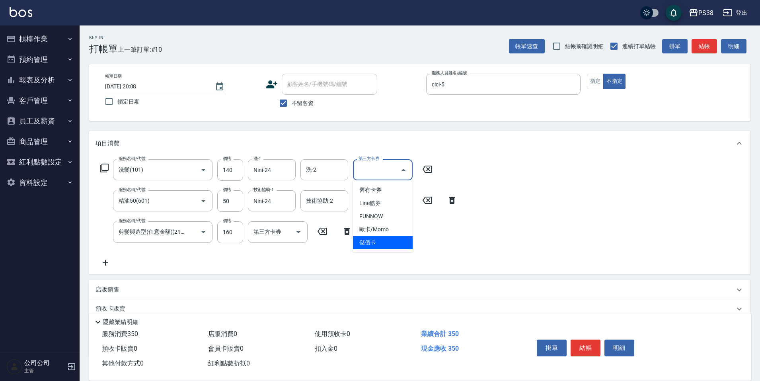
click at [386, 241] on span "儲值卡" at bounding box center [383, 242] width 60 height 13
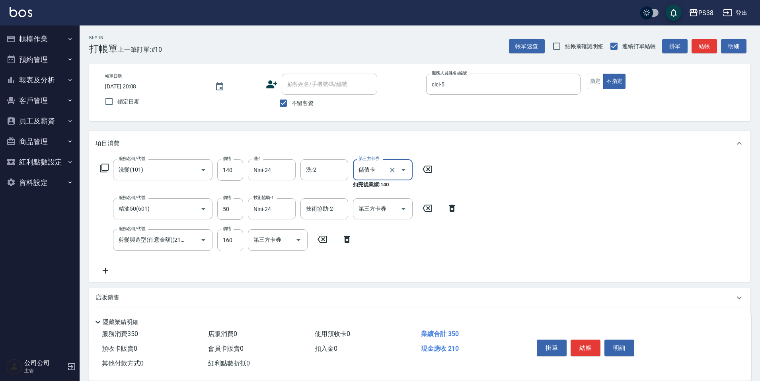
type input "儲值卡"
click at [392, 171] on icon "Clear" at bounding box center [392, 170] width 5 height 5
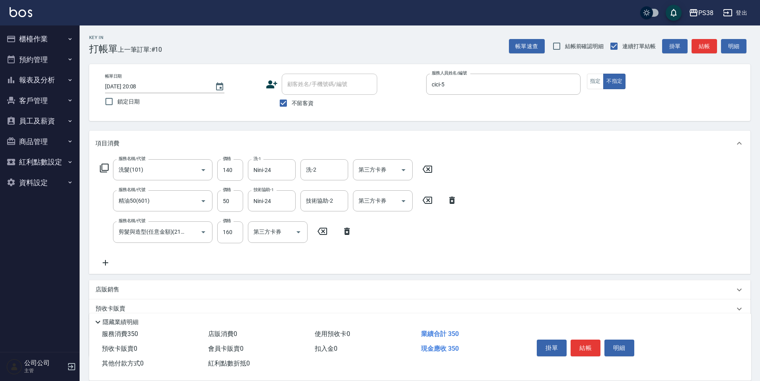
click at [332, 255] on div "服務名稱/代號 洗髮(101) 服務名稱/代號 價格 140 價格 洗-1 Nini-24 洗-1 洗-2 洗-2 第三方卡券 第三方卡券 服務名稱/代號 精…" at bounding box center [279, 213] width 367 height 108
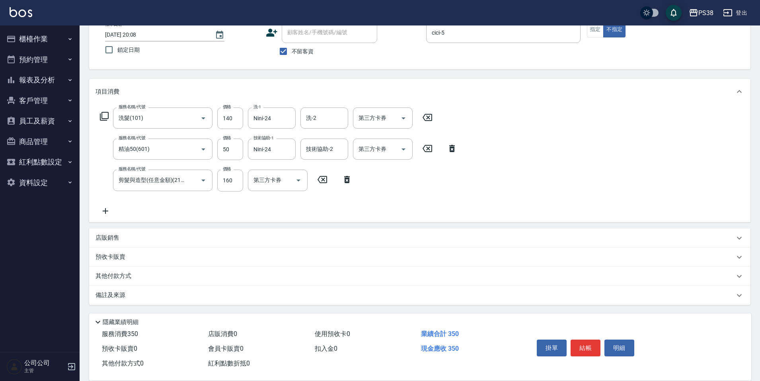
scroll to position [52, 0]
click at [107, 274] on p "其他付款方式" at bounding box center [116, 275] width 40 height 9
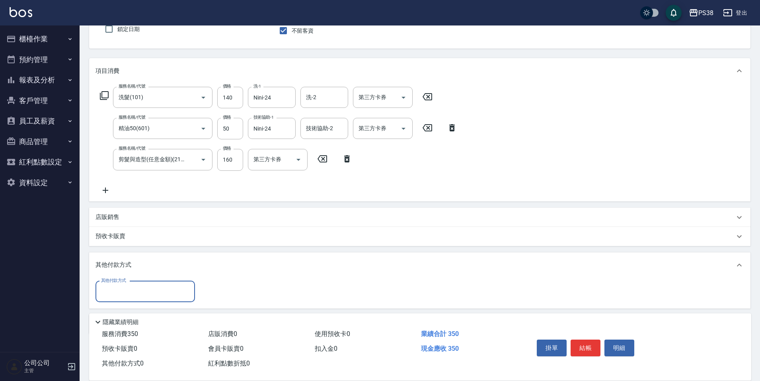
scroll to position [92, 0]
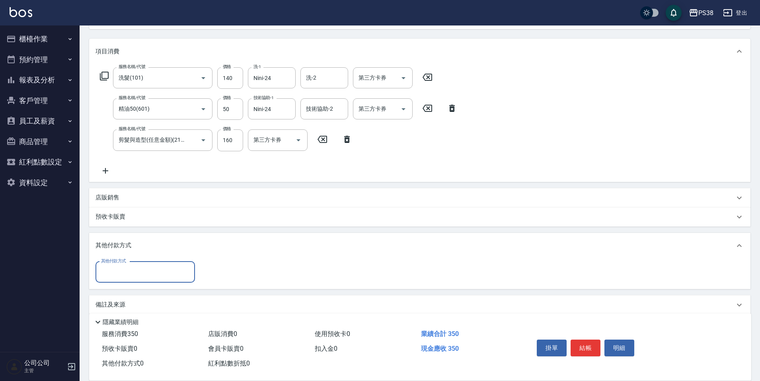
click at [131, 275] on input "其他付款方式" at bounding box center [145, 272] width 92 height 14
click at [138, 318] on span "儲值卡" at bounding box center [145, 318] width 99 height 13
type input "儲值卡"
drag, startPoint x: 214, startPoint y: 271, endPoint x: 205, endPoint y: 276, distance: 10.9
click at [205, 276] on input "0" at bounding box center [230, 271] width 60 height 21
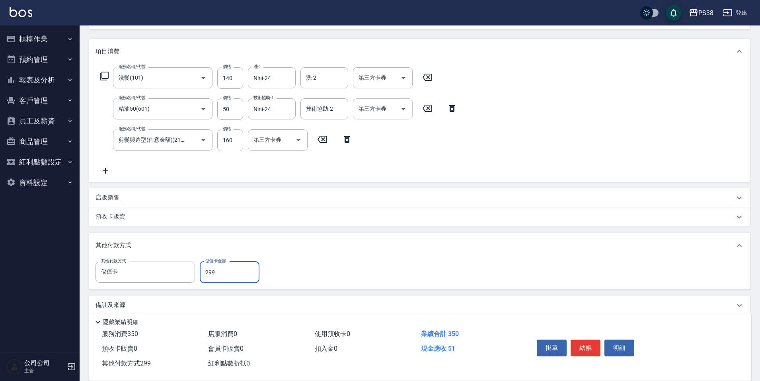
click at [406, 109] on icon "Open" at bounding box center [404, 109] width 10 height 10
type input "299"
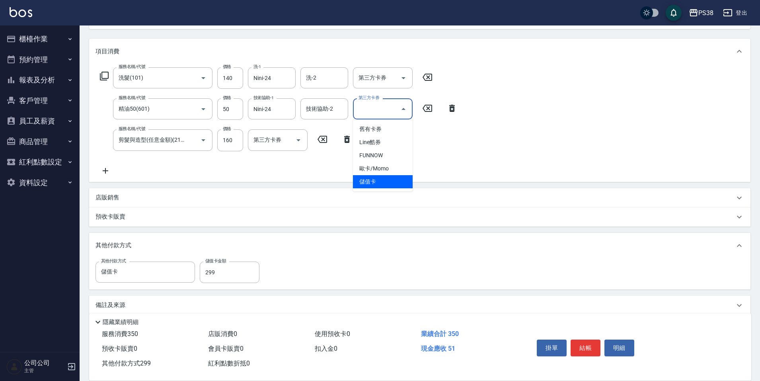
click at [391, 188] on ul "舊有卡券 Line酷券 FUNNOW 歐卡/Momo 儲值卡" at bounding box center [383, 155] width 60 height 72
click at [391, 184] on span "儲值卡" at bounding box center [383, 181] width 60 height 13
type input "儲值卡"
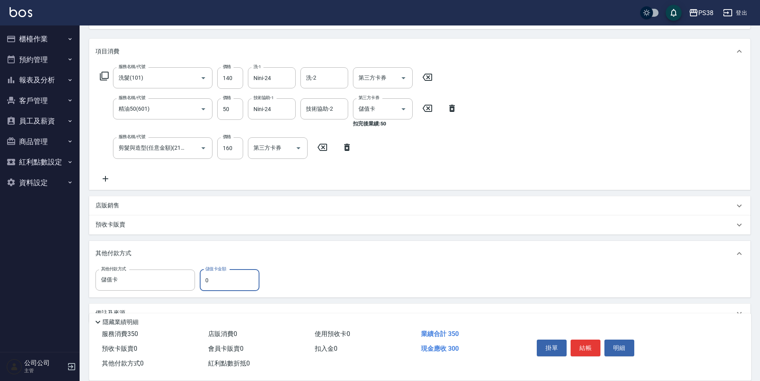
drag, startPoint x: 215, startPoint y: 279, endPoint x: 218, endPoint y: 283, distance: 4.5
click at [204, 282] on input "0" at bounding box center [230, 279] width 60 height 21
drag, startPoint x: 212, startPoint y: 279, endPoint x: 195, endPoint y: 283, distance: 17.3
click at [195, 283] on div "其他付款方式 儲值卡 其他付款方式 儲值卡金額 59 儲值卡金額" at bounding box center [180, 279] width 169 height 21
type input "1"
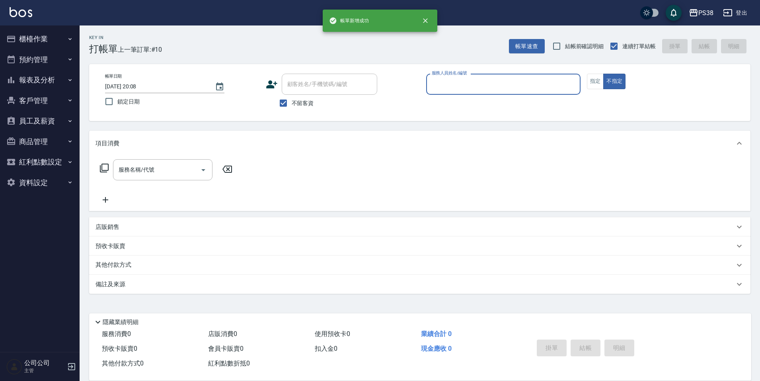
scroll to position [0, 0]
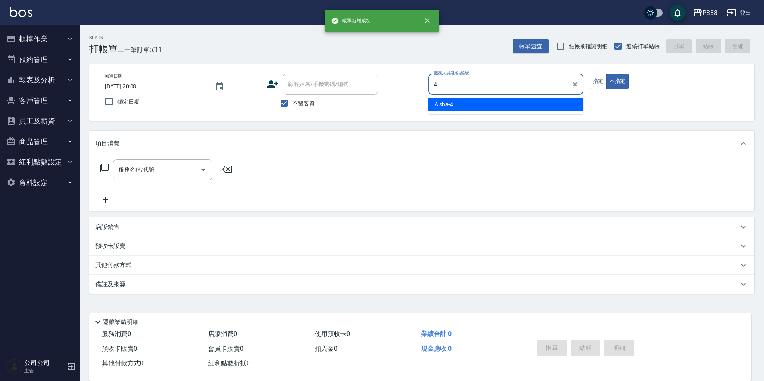
type input "Aisha-4"
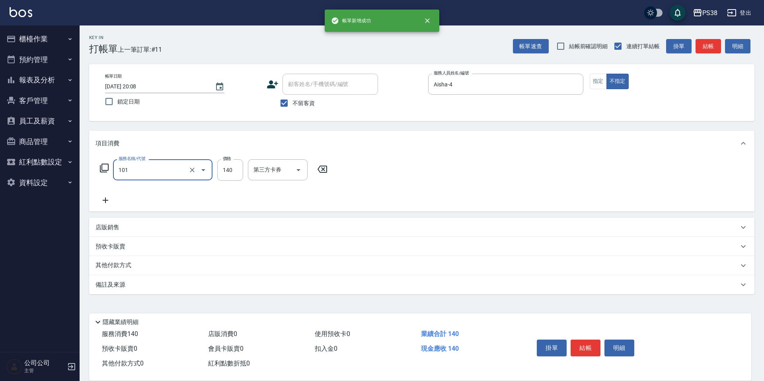
type input "洗髮(101)"
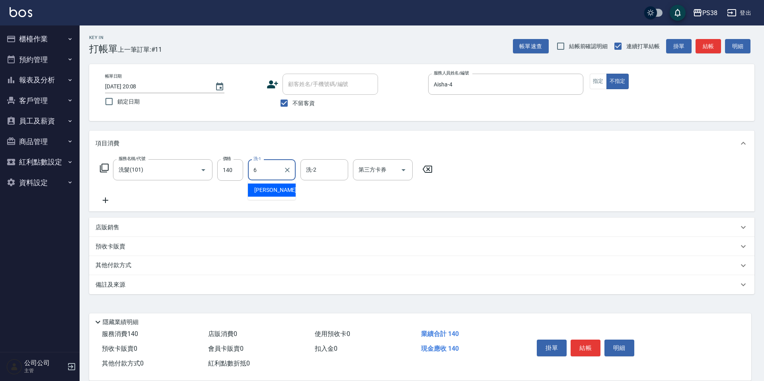
type input "[PERSON_NAME]-6"
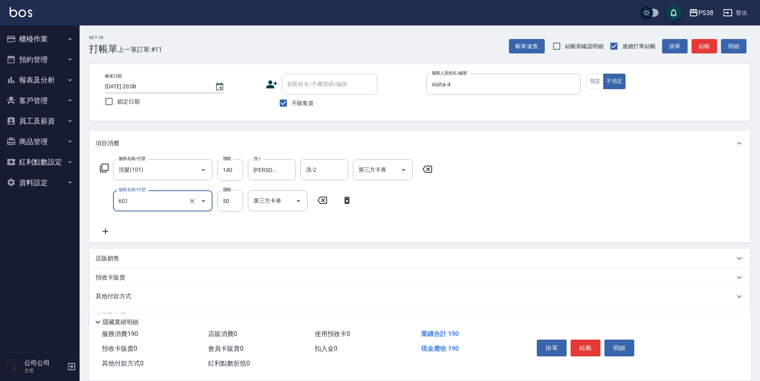
type input "精油50(601)"
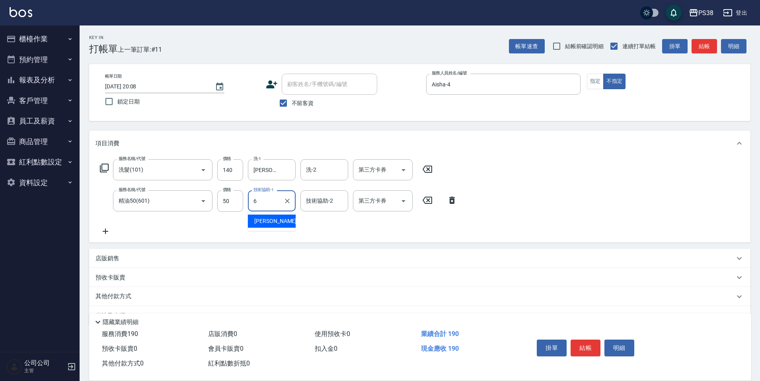
type input "[PERSON_NAME]-6"
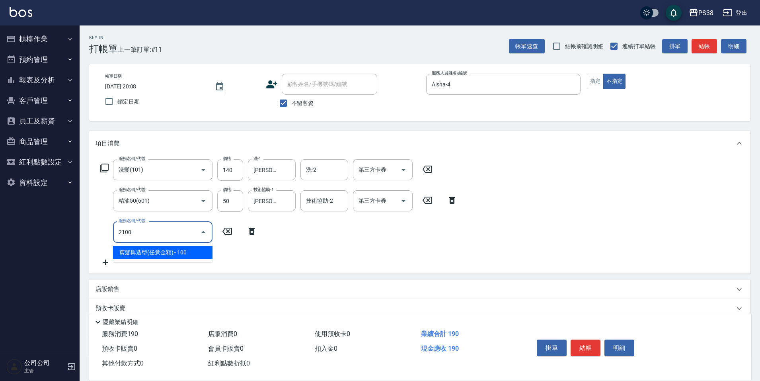
type input "剪髮與造型(任意金額)(2100)"
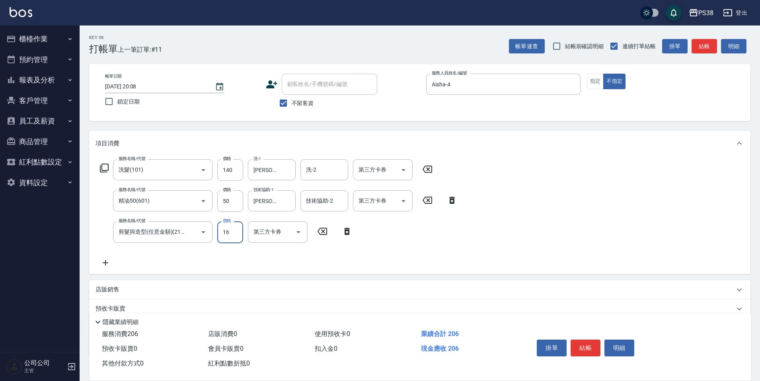
type input "160"
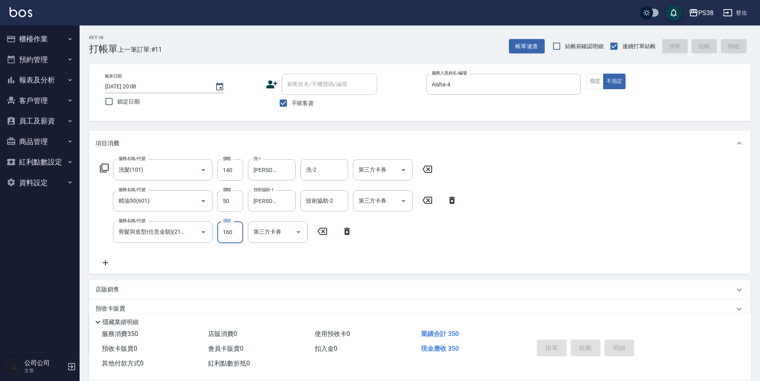
type input "[DATE] 20:09"
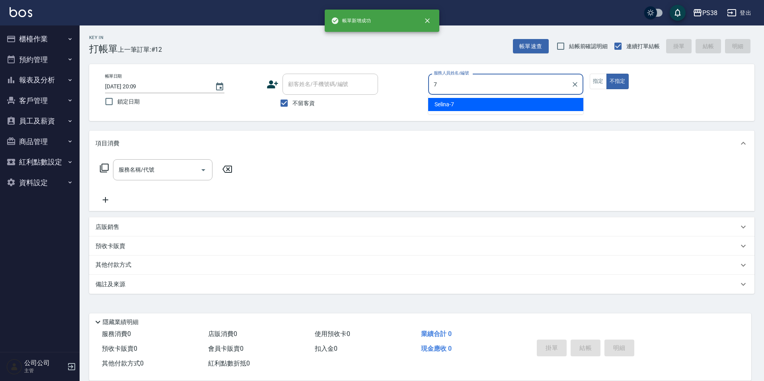
type input "Selina-7"
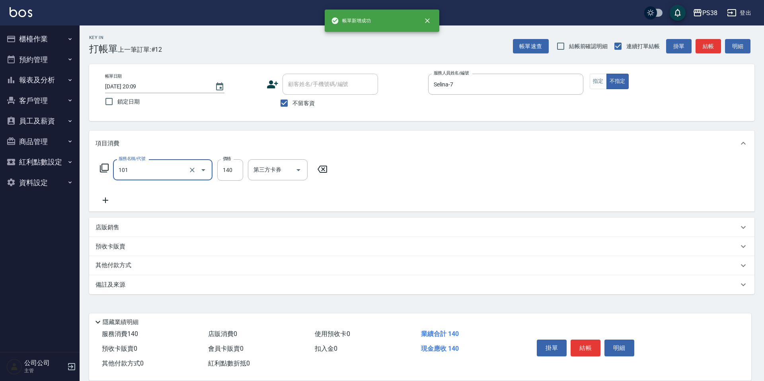
type input "洗髮(101)"
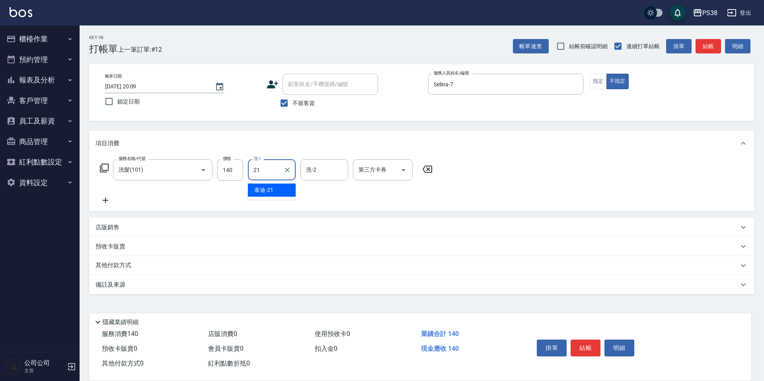
type input "泰迪-21"
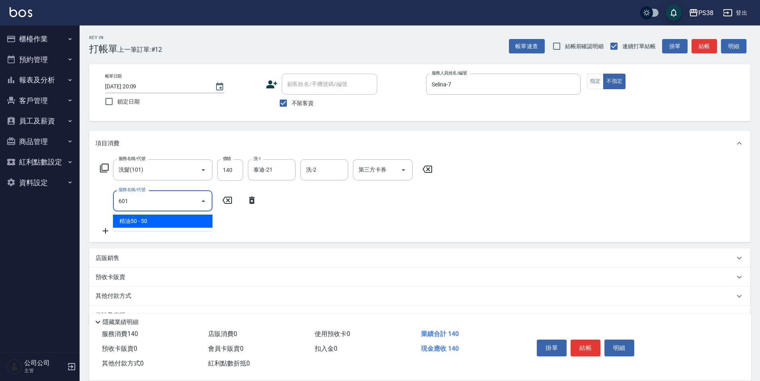
type input "精油50(601)"
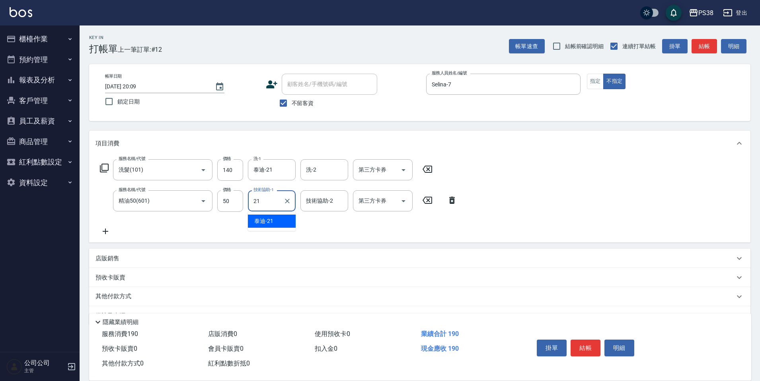
type input "泰迪-21"
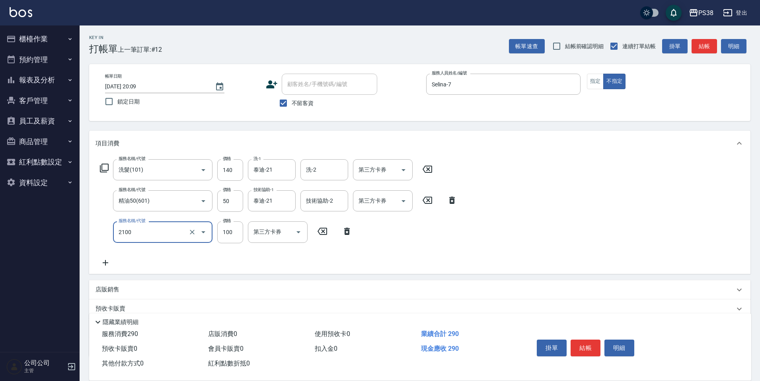
type input "剪髮與造型(任意金額)(2100)"
type input "160"
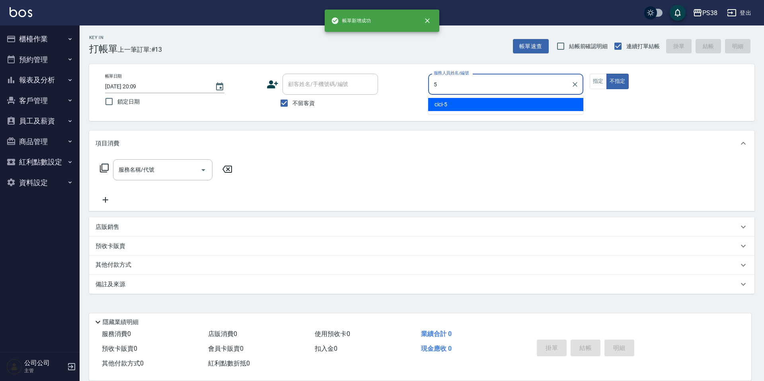
type input "cici-5"
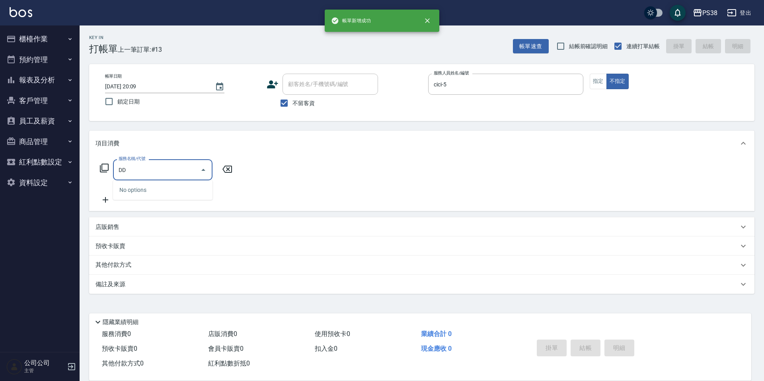
type input "D"
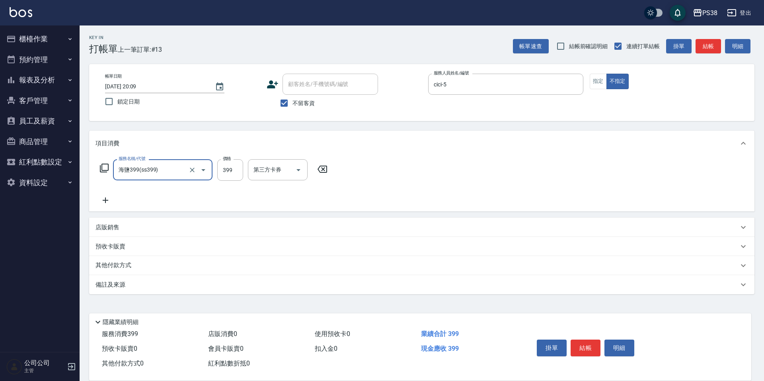
type input "海鹽399(ss399)"
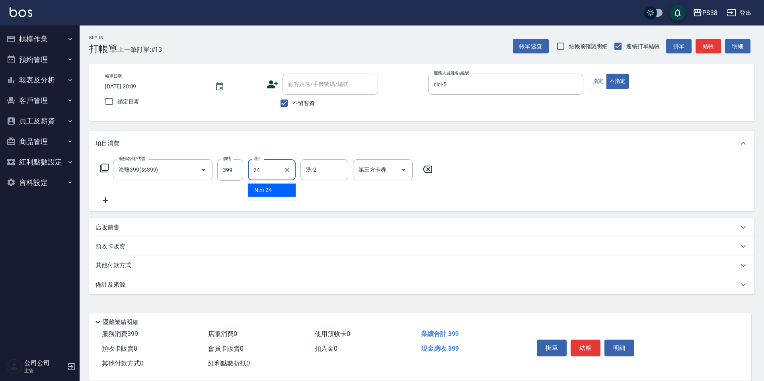
type input "Nini-24"
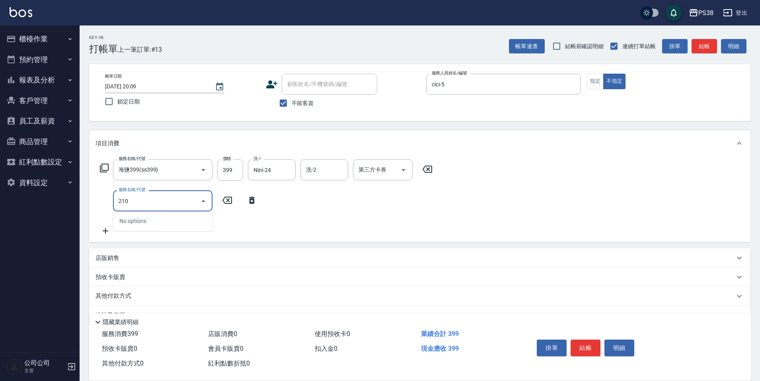
type input "2100"
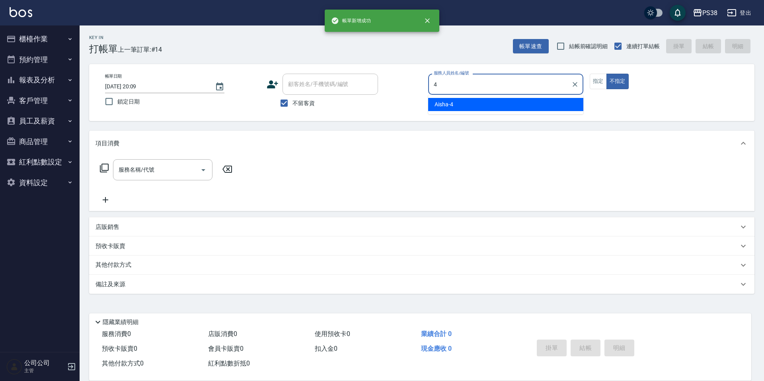
type input "Aisha-4"
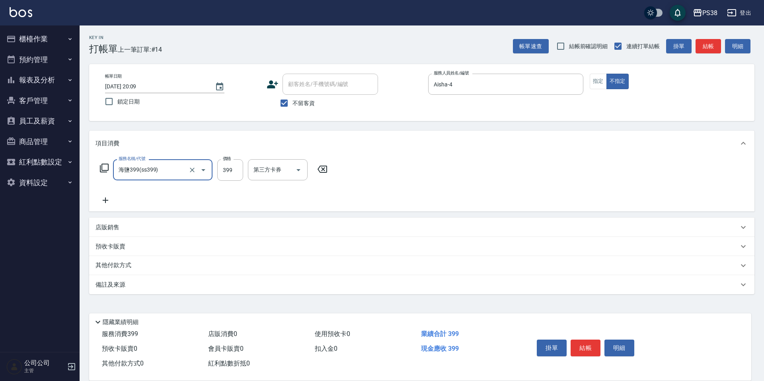
type input "海鹽399(ss399)"
type input "[PERSON_NAME]-6"
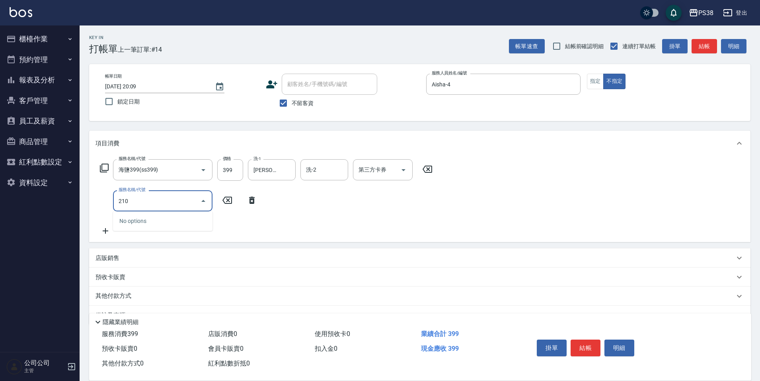
type input "2100"
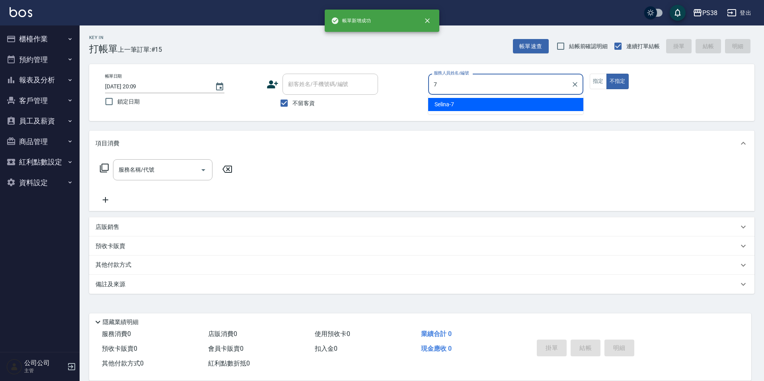
type input "Selina-7"
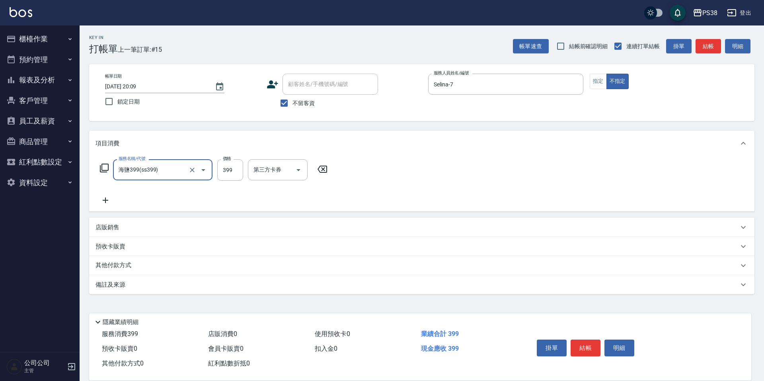
type input "海鹽399(ss399)"
type input "Nini-24"
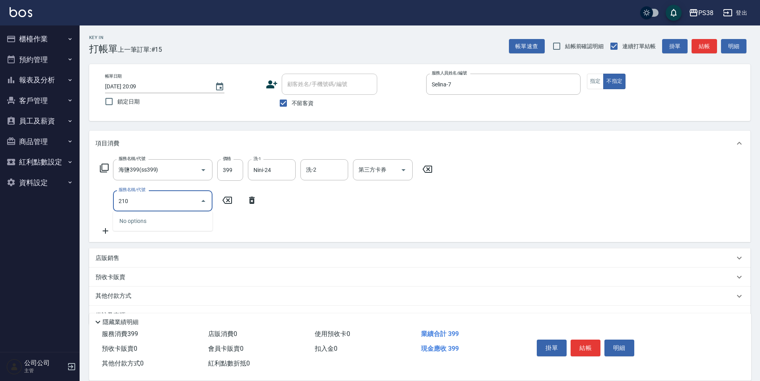
type input "2100"
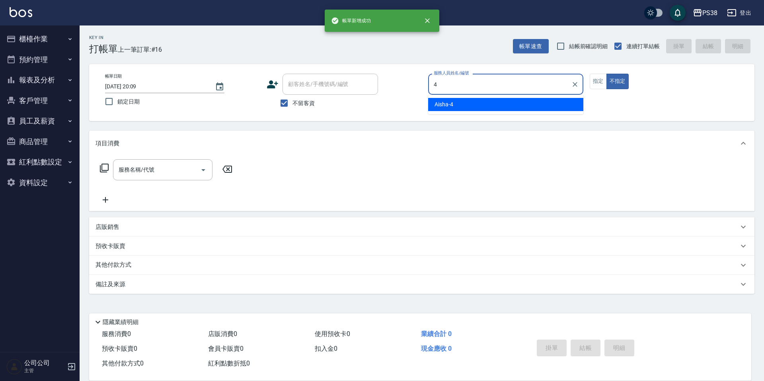
type input "Aisha-4"
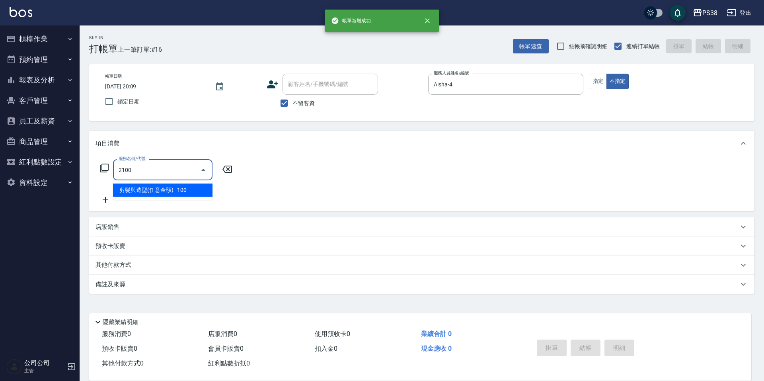
type input "剪髮與造型(任意金額)(2100)"
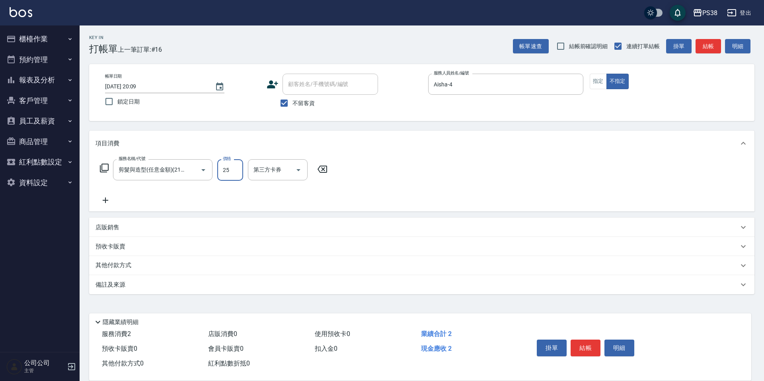
type input "250"
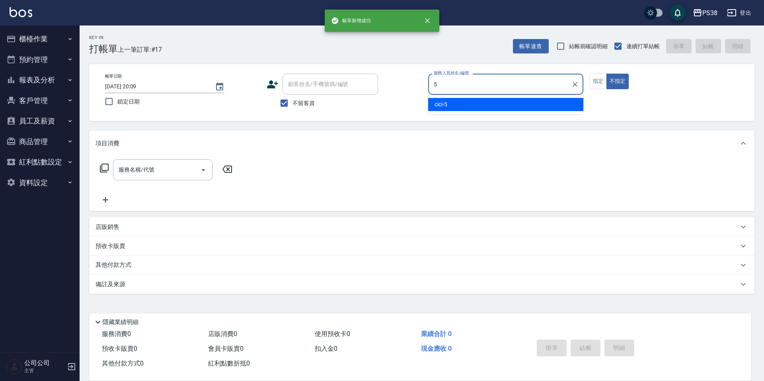
type input "cici-5"
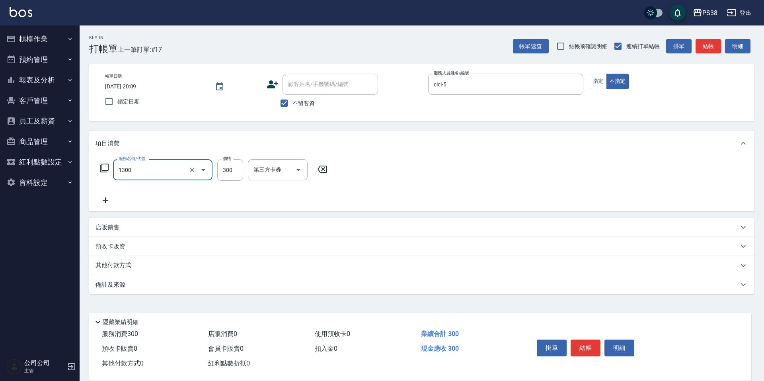
type input "精油洗潤300(1300)"
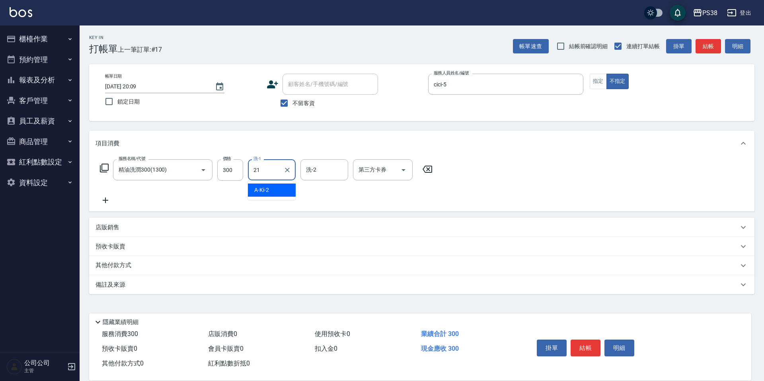
type input "泰迪-21"
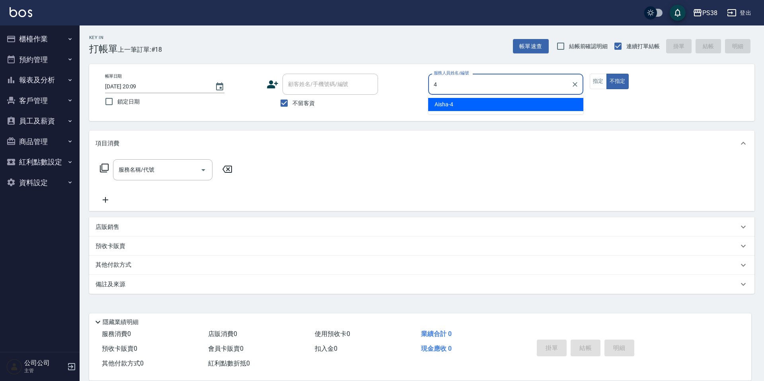
type input "Aisha-4"
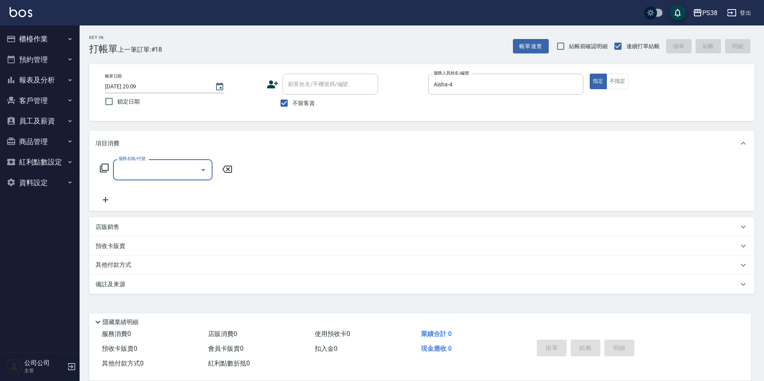
click at [47, 44] on button "櫃檯作業" at bounding box center [39, 39] width 73 height 21
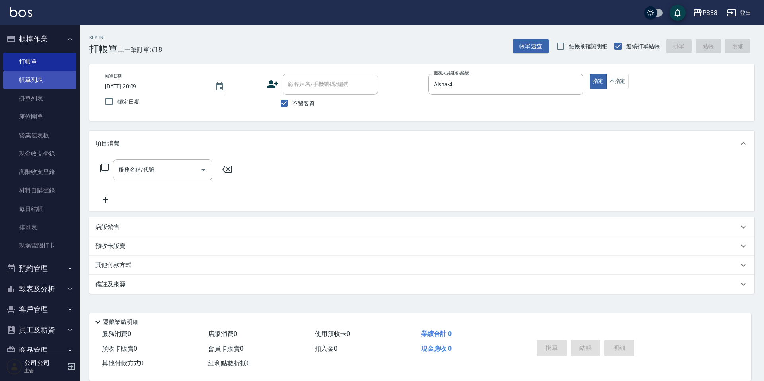
click at [51, 80] on link "帳單列表" at bounding box center [39, 80] width 73 height 18
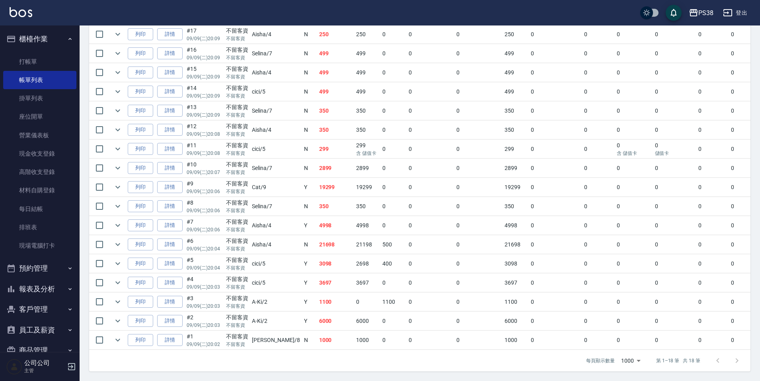
scroll to position [240, 0]
click at [51, 293] on button "報表及分析" at bounding box center [39, 289] width 73 height 21
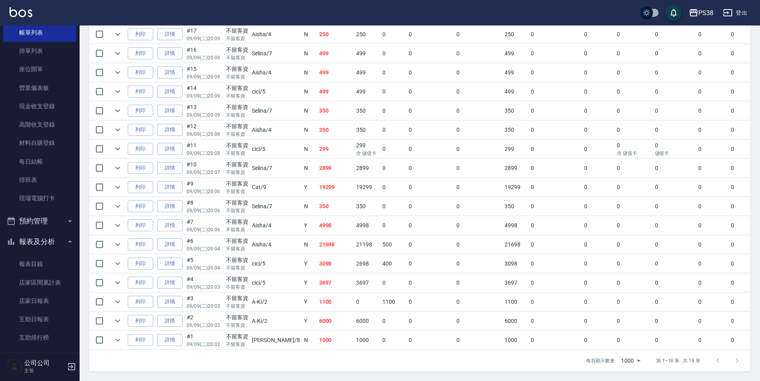
scroll to position [159, 0]
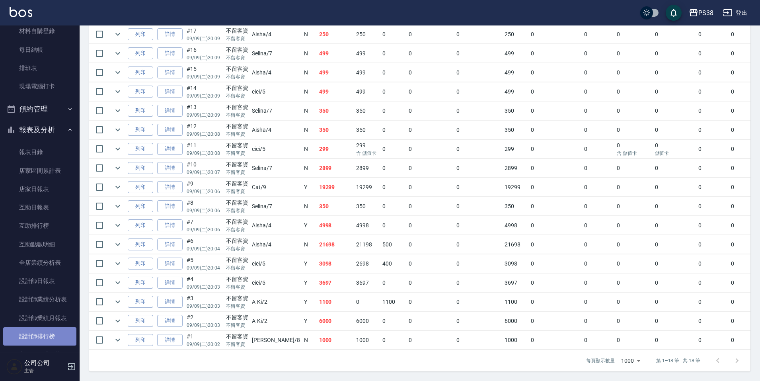
click at [59, 330] on link "設計師排行榜" at bounding box center [39, 336] width 73 height 18
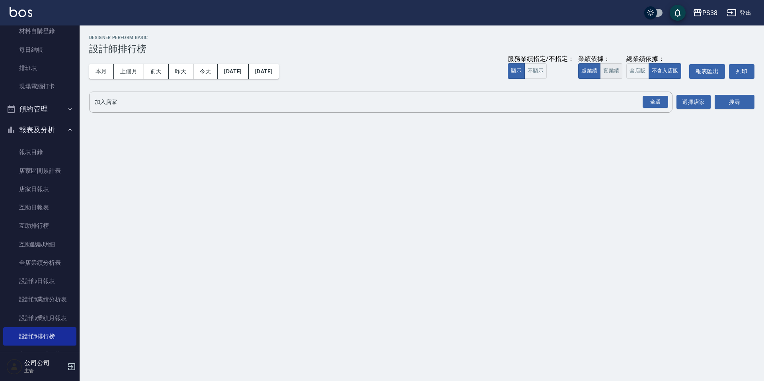
click at [610, 74] on button "實業績" at bounding box center [611, 71] width 22 height 16
click at [655, 102] on div "全選" at bounding box center [655, 102] width 25 height 12
click at [753, 97] on button "搜尋" at bounding box center [735, 102] width 40 height 15
